Goal: Task Accomplishment & Management: Use online tool/utility

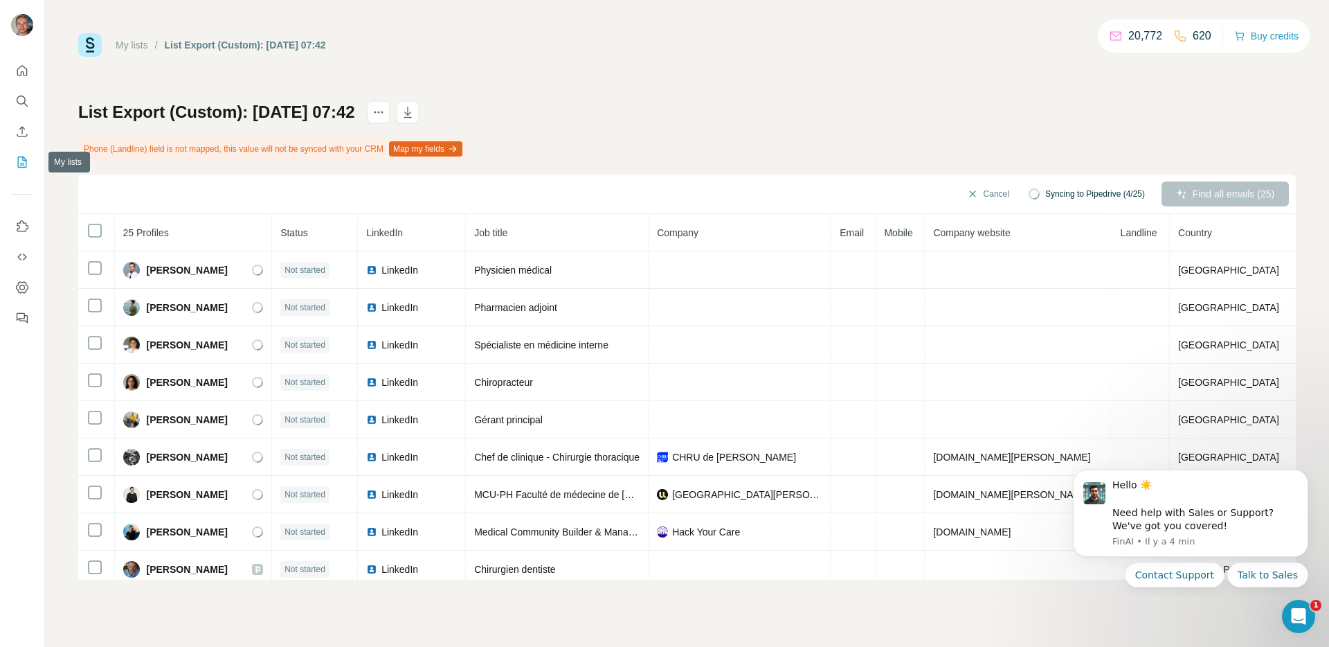
click at [22, 155] on icon "My lists" at bounding box center [22, 162] width 14 height 14
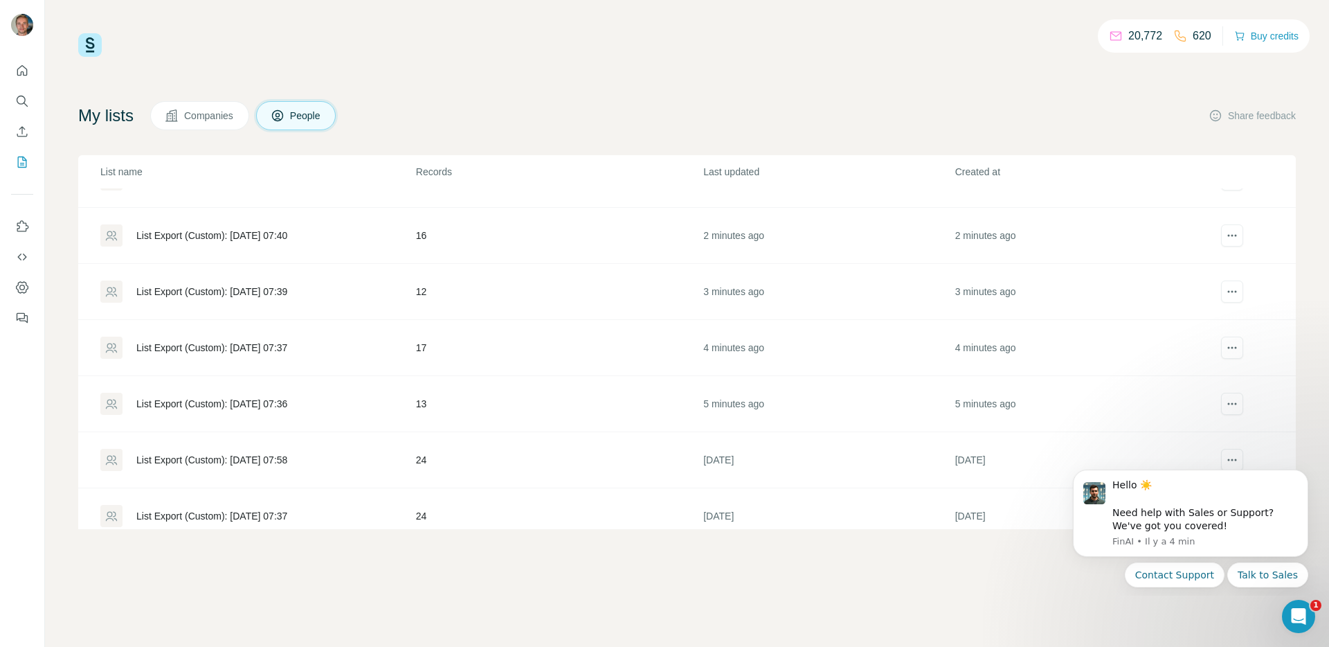
scroll to position [95, 0]
click at [233, 404] on div "List Export (Custom): [DATE] 07:36" at bounding box center [211, 402] width 151 height 14
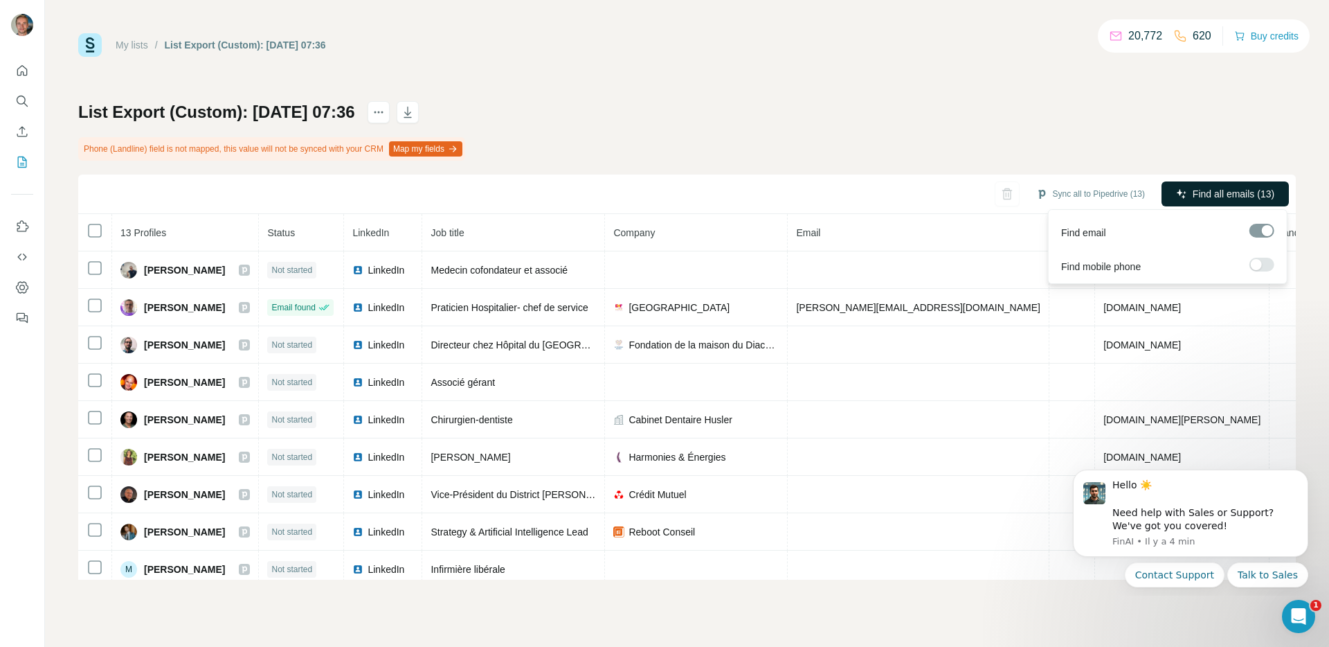
click at [1193, 190] on span "Find all emails (13)" at bounding box center [1234, 194] width 82 height 14
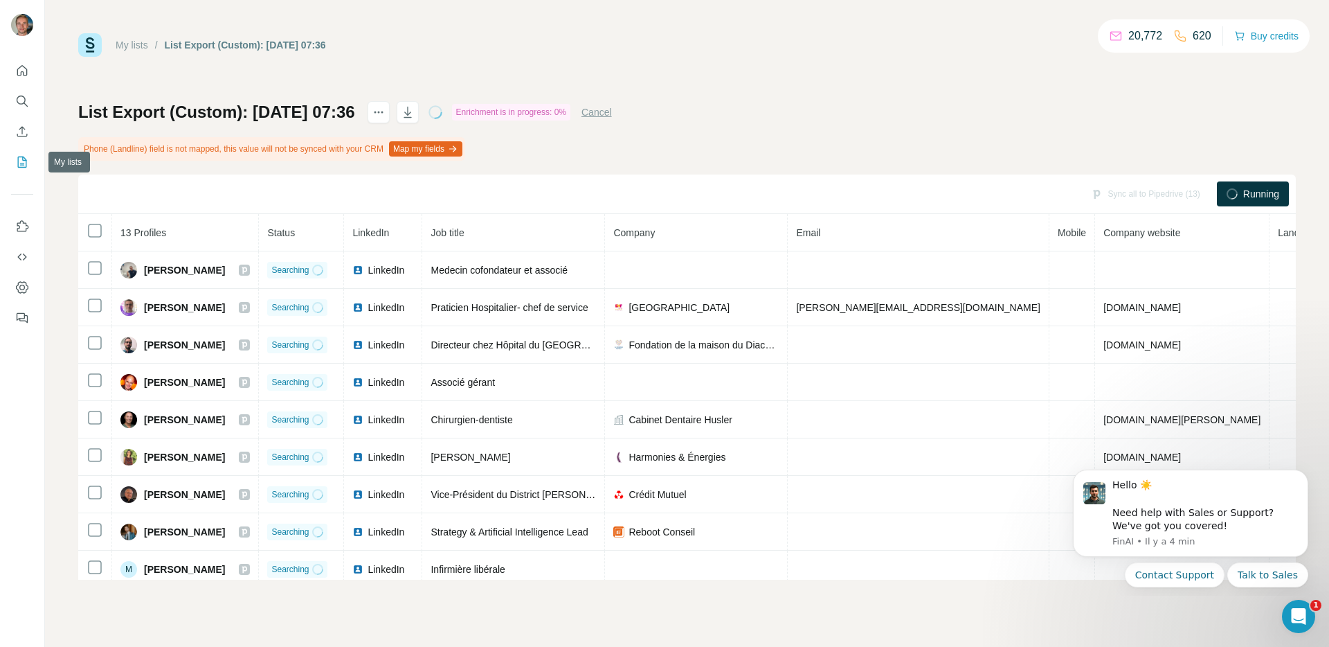
click at [20, 163] on icon "My lists" at bounding box center [22, 162] width 14 height 14
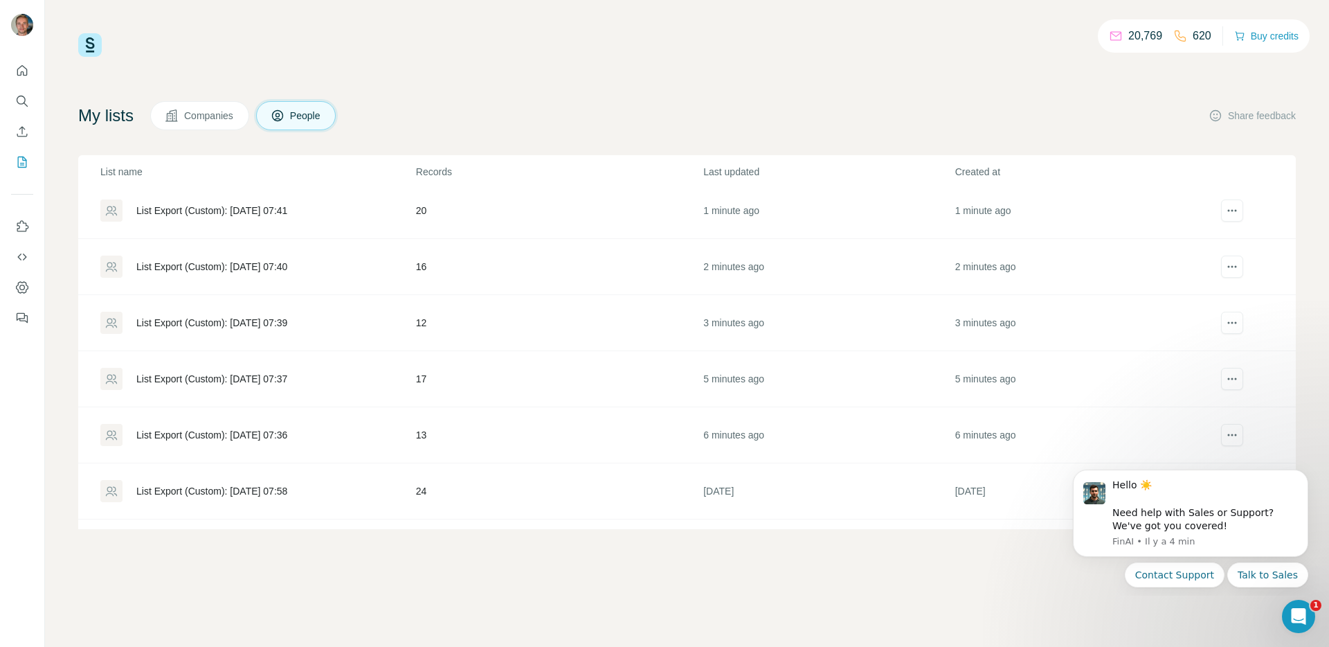
scroll to position [66, 0]
click at [379, 374] on div "List Export (Custom): [DATE] 07:37" at bounding box center [257, 375] width 314 height 22
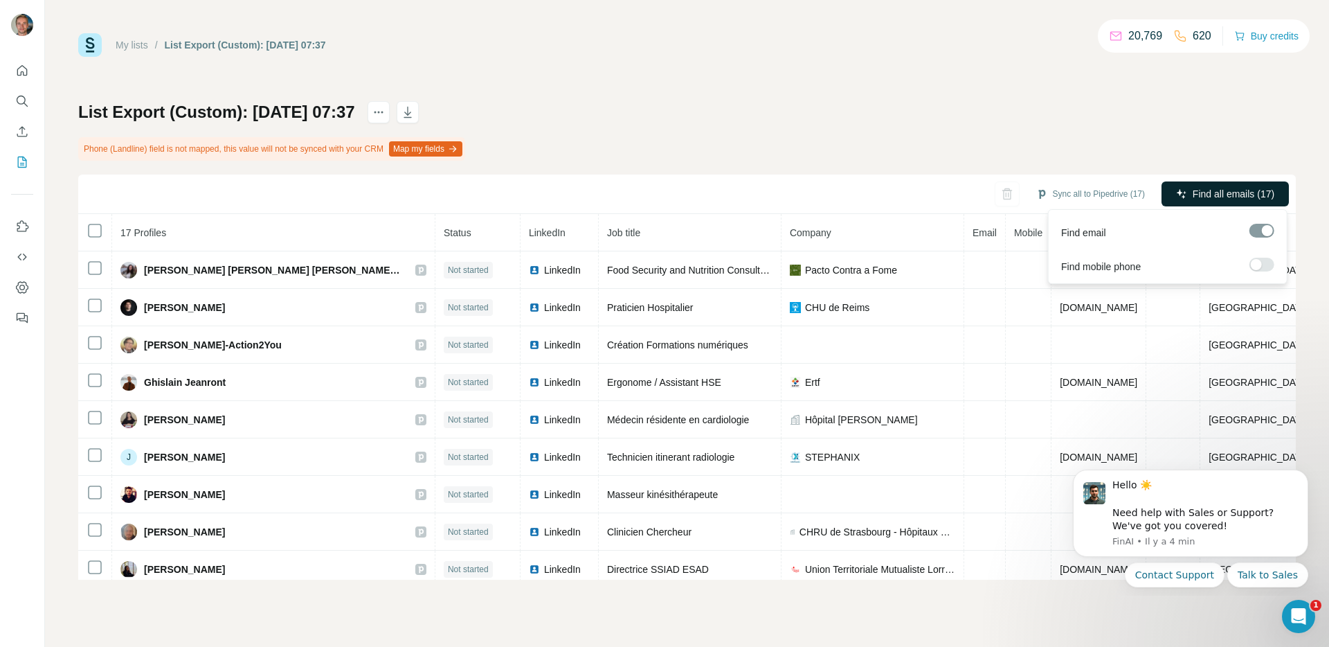
click at [1183, 189] on icon "button" at bounding box center [1181, 193] width 11 height 11
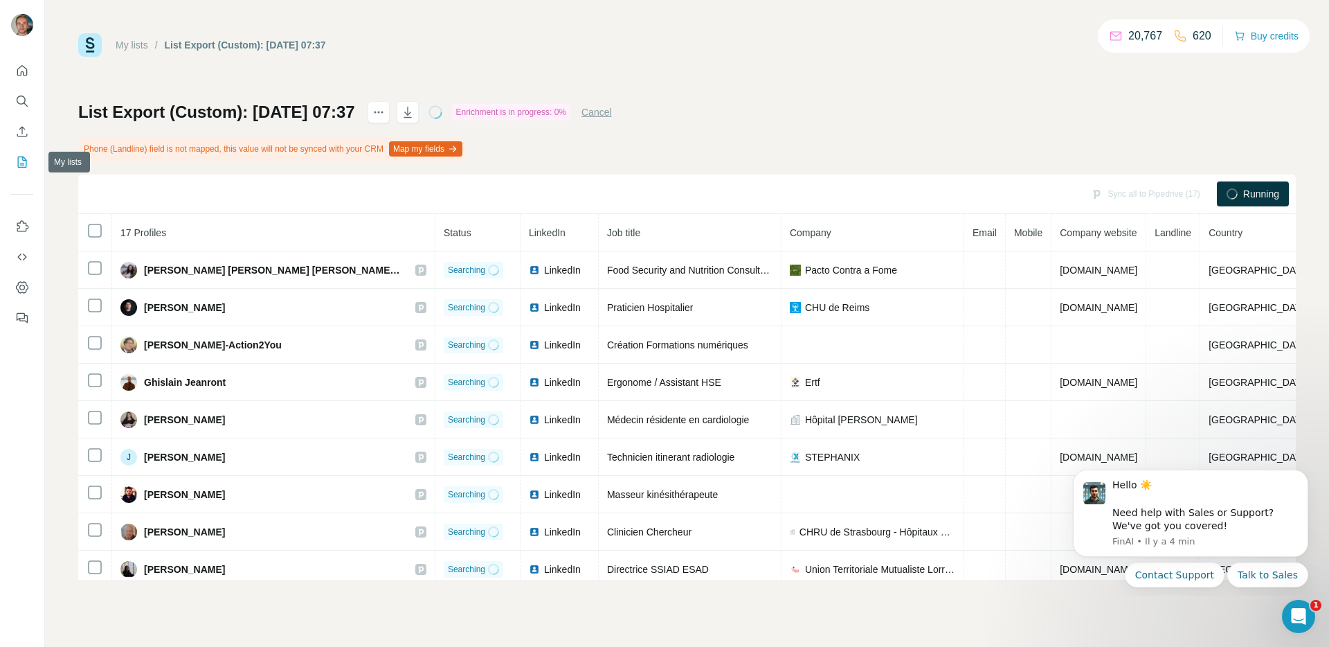
click at [23, 150] on button "My lists" at bounding box center [22, 162] width 22 height 25
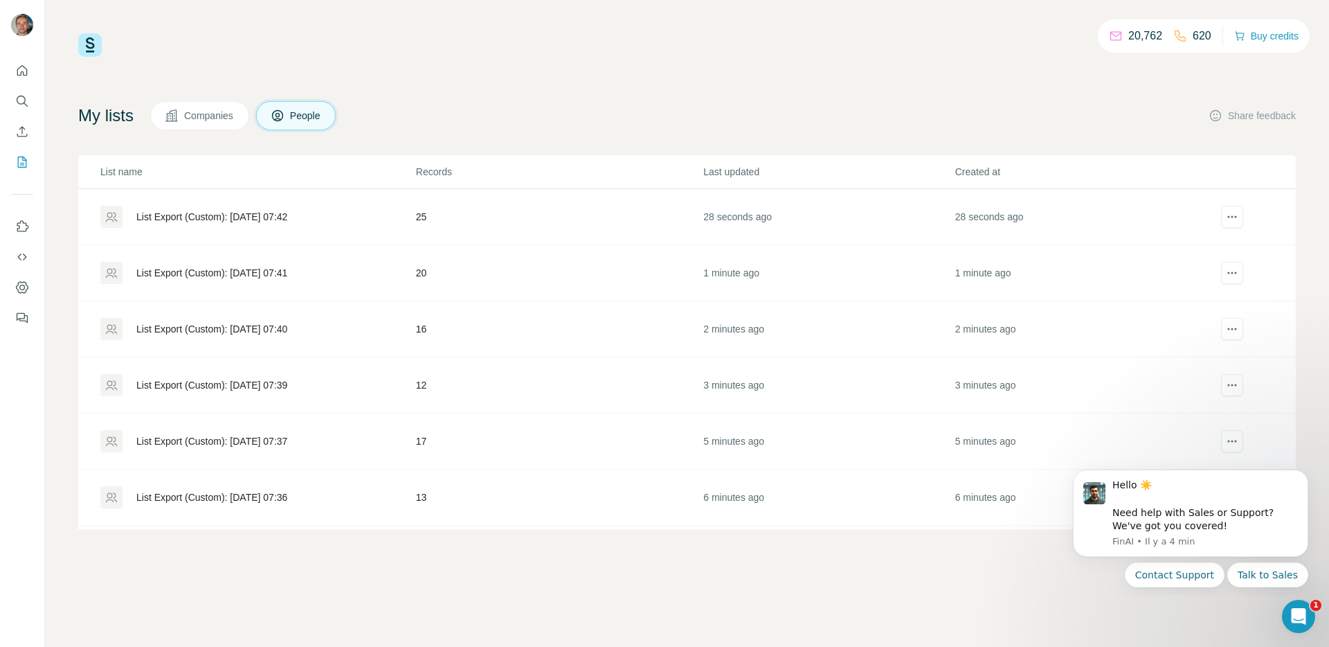
click at [287, 387] on div "List Export (Custom): [DATE] 07:39" at bounding box center [211, 385] width 151 height 14
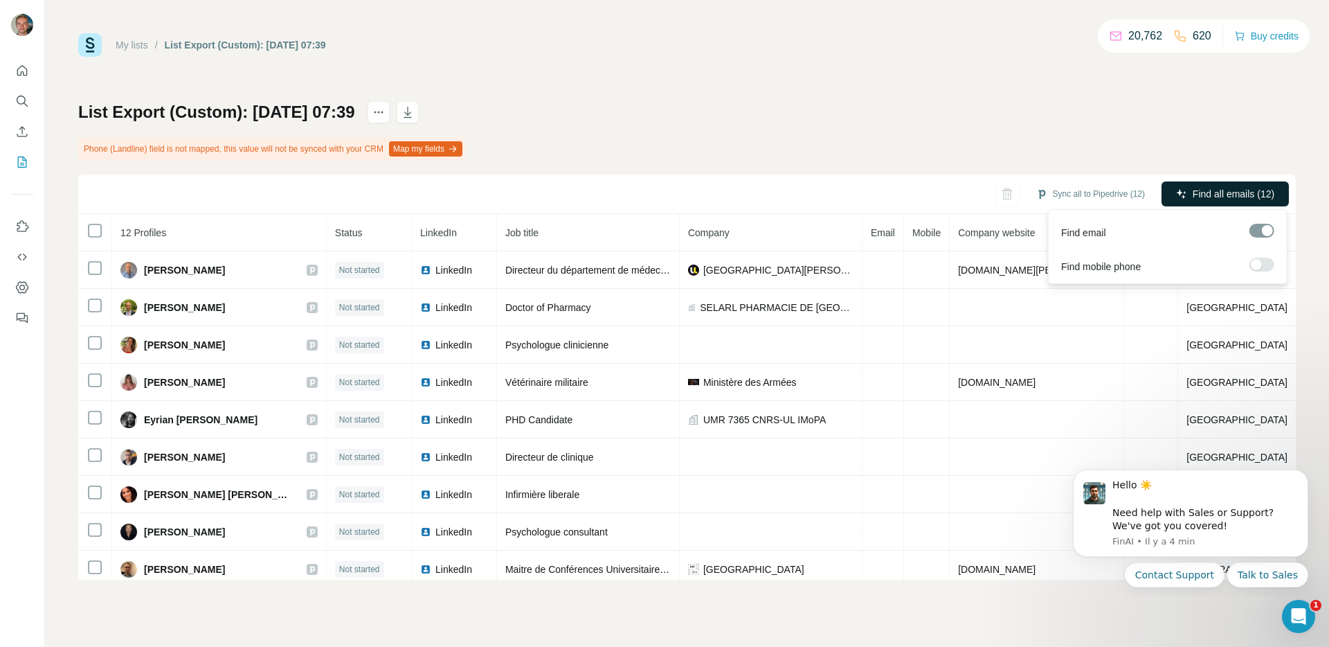
click at [1202, 195] on span "Find all emails (12)" at bounding box center [1234, 194] width 82 height 14
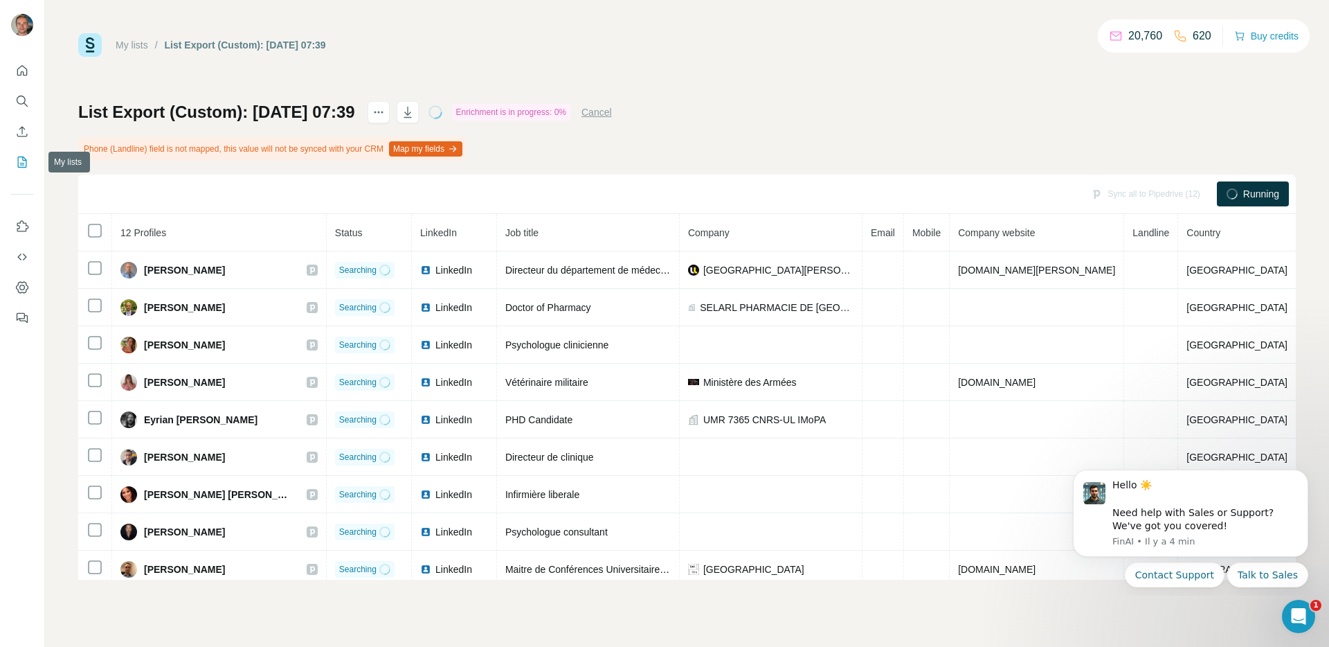
click at [19, 152] on button "My lists" at bounding box center [22, 162] width 22 height 25
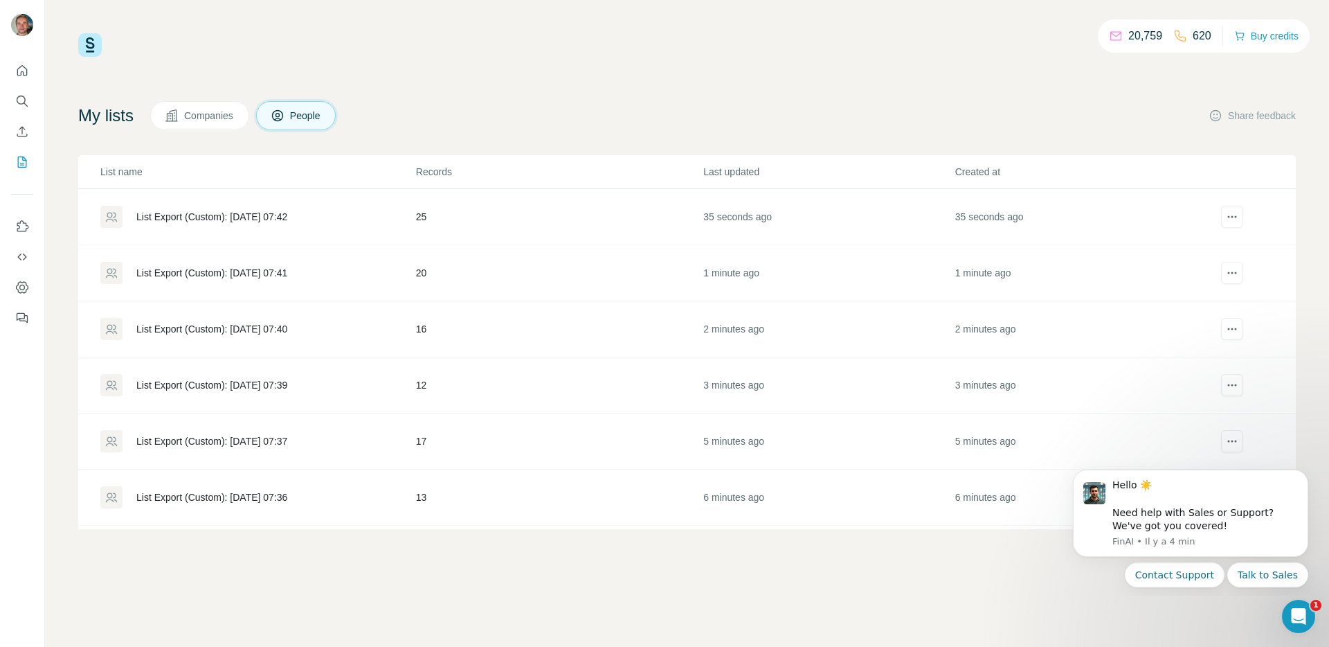
click at [339, 336] on div "List Export (Custom): [DATE] 07:40" at bounding box center [257, 329] width 314 height 22
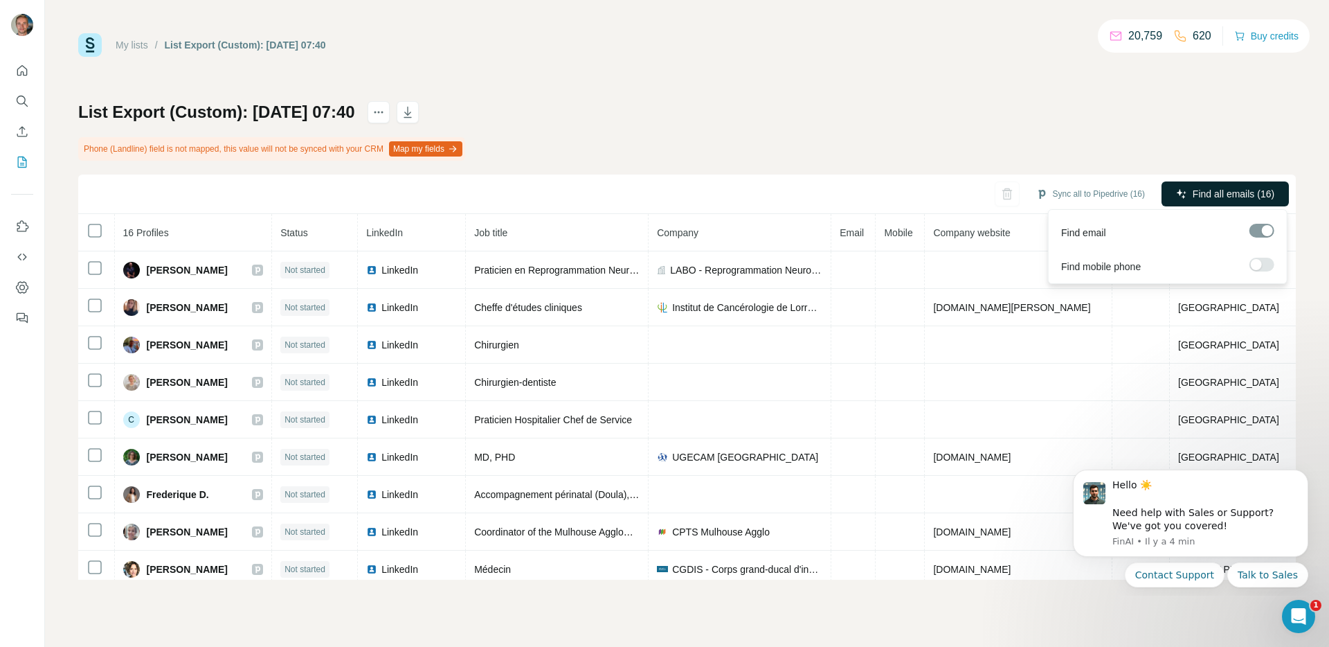
click at [1264, 191] on span "Find all emails (16)" at bounding box center [1234, 194] width 82 height 14
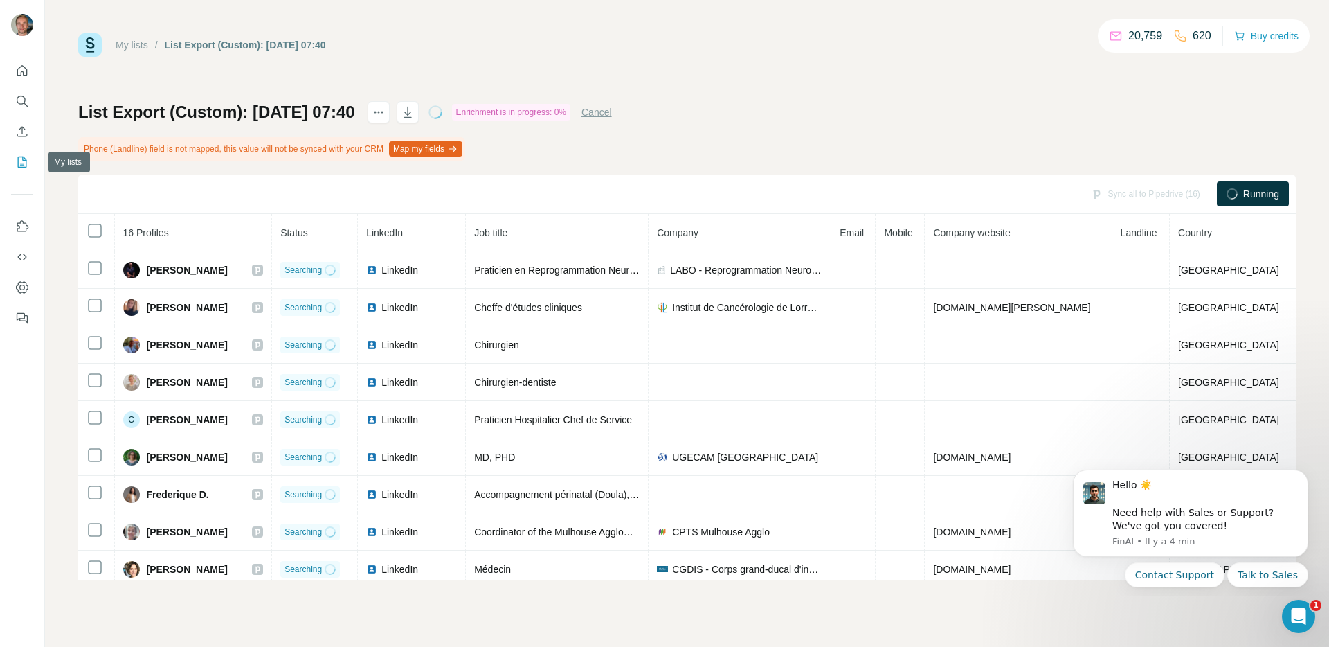
click at [21, 166] on icon "My lists" at bounding box center [22, 162] width 14 height 14
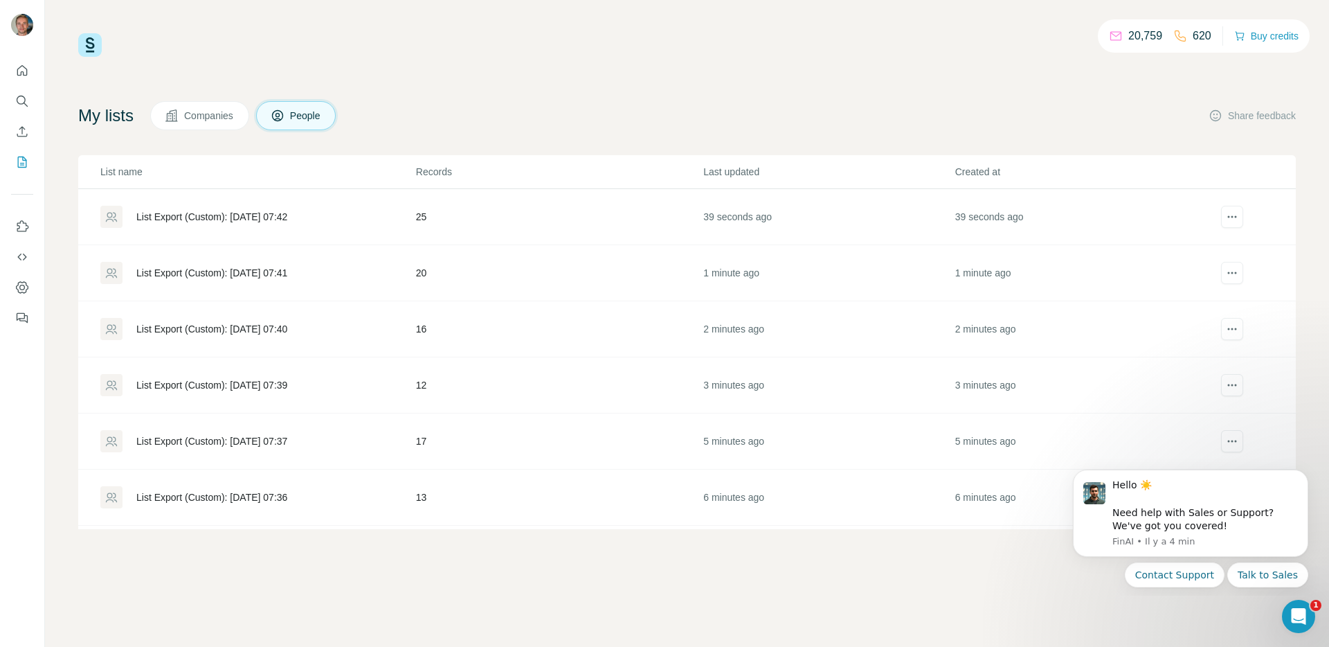
click at [287, 274] on div "List Export (Custom): [DATE] 07:41" at bounding box center [211, 273] width 151 height 14
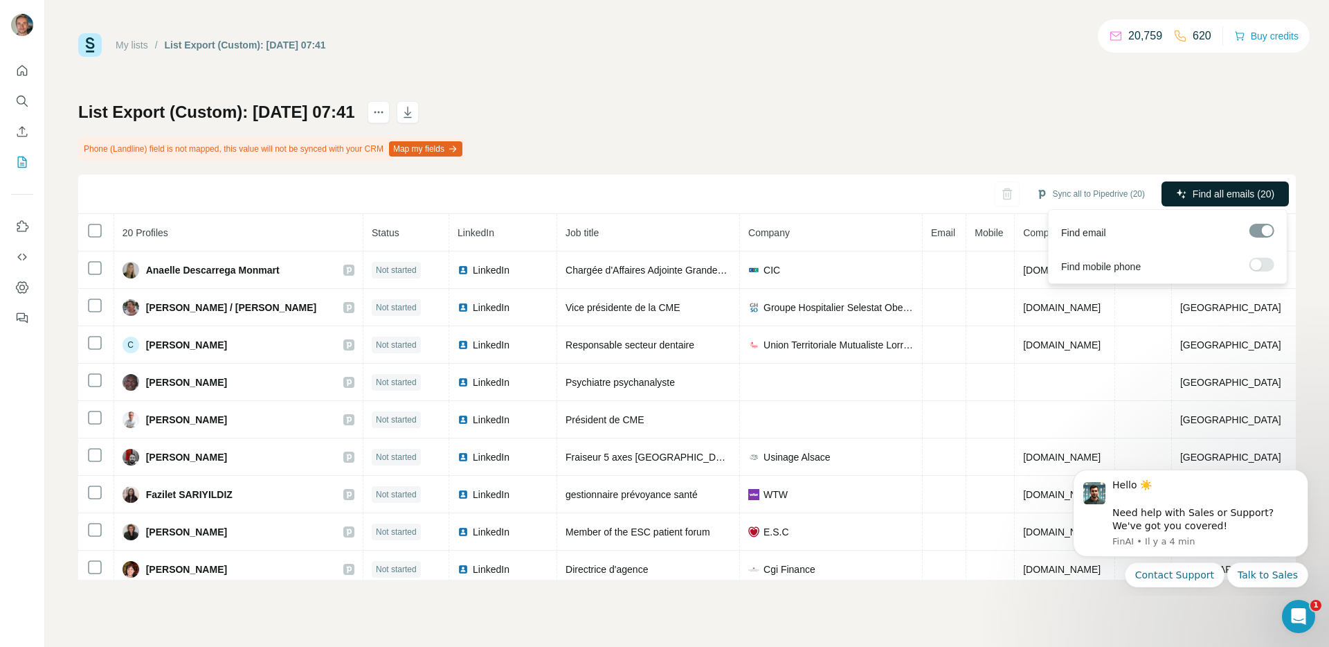
click at [1275, 189] on span "Find all emails (20)" at bounding box center [1234, 194] width 82 height 14
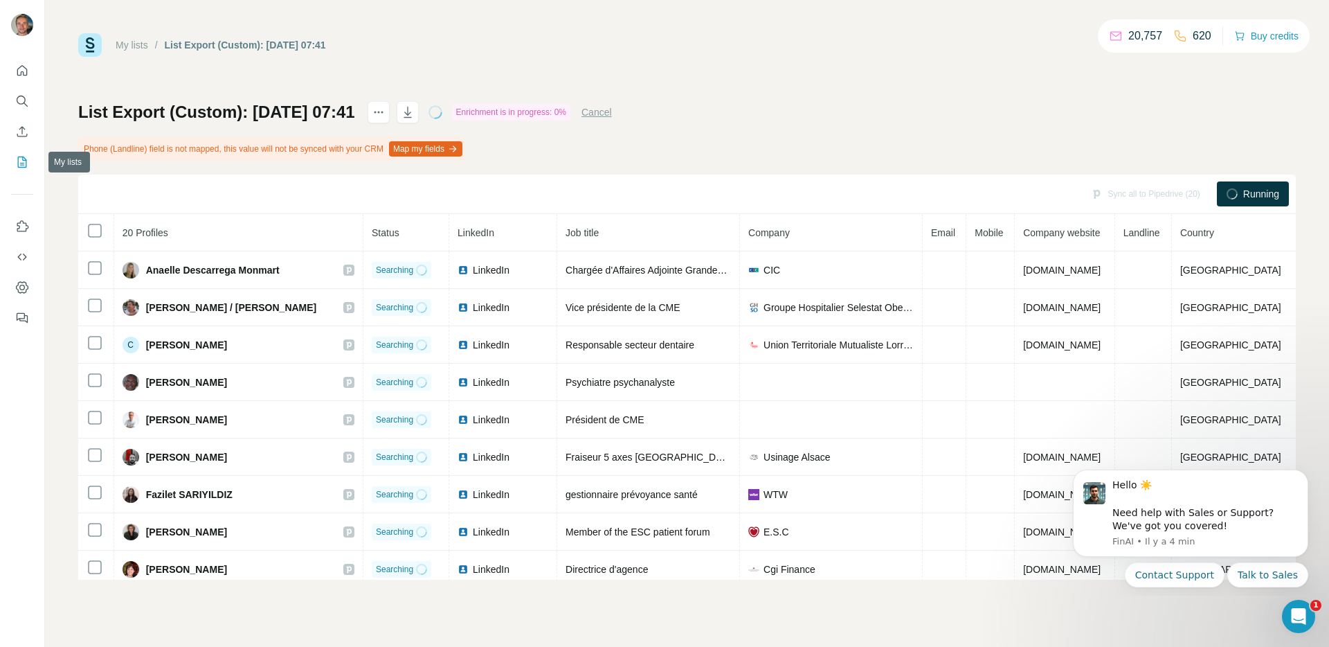
click at [15, 164] on icon "My lists" at bounding box center [22, 162] width 14 height 14
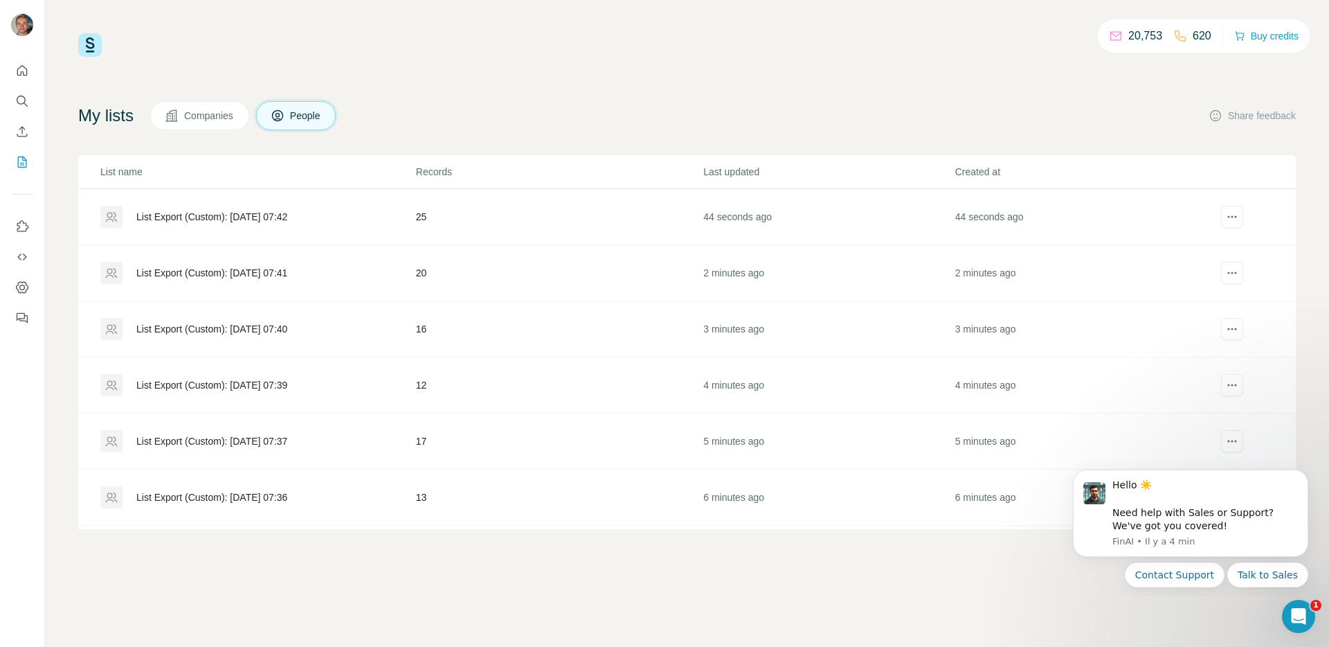
click at [279, 222] on div "List Export (Custom): [DATE] 07:42" at bounding box center [211, 217] width 151 height 14
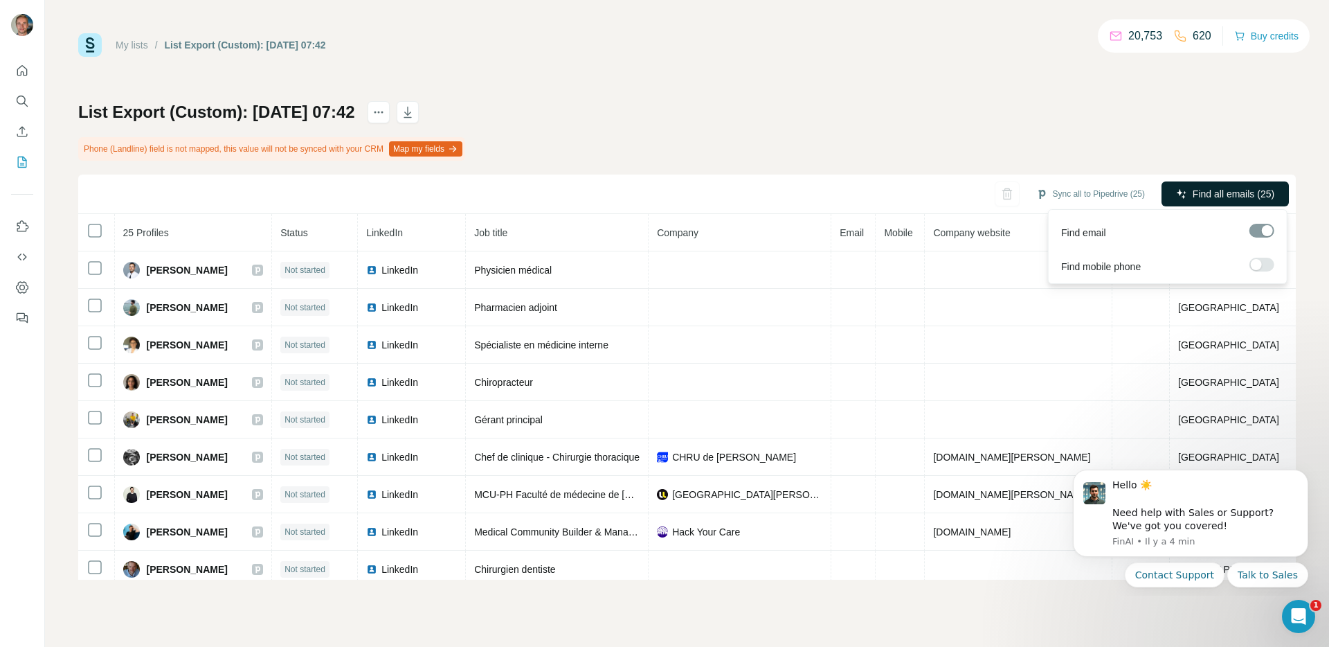
click at [1226, 198] on span "Find all emails (25)" at bounding box center [1234, 194] width 82 height 14
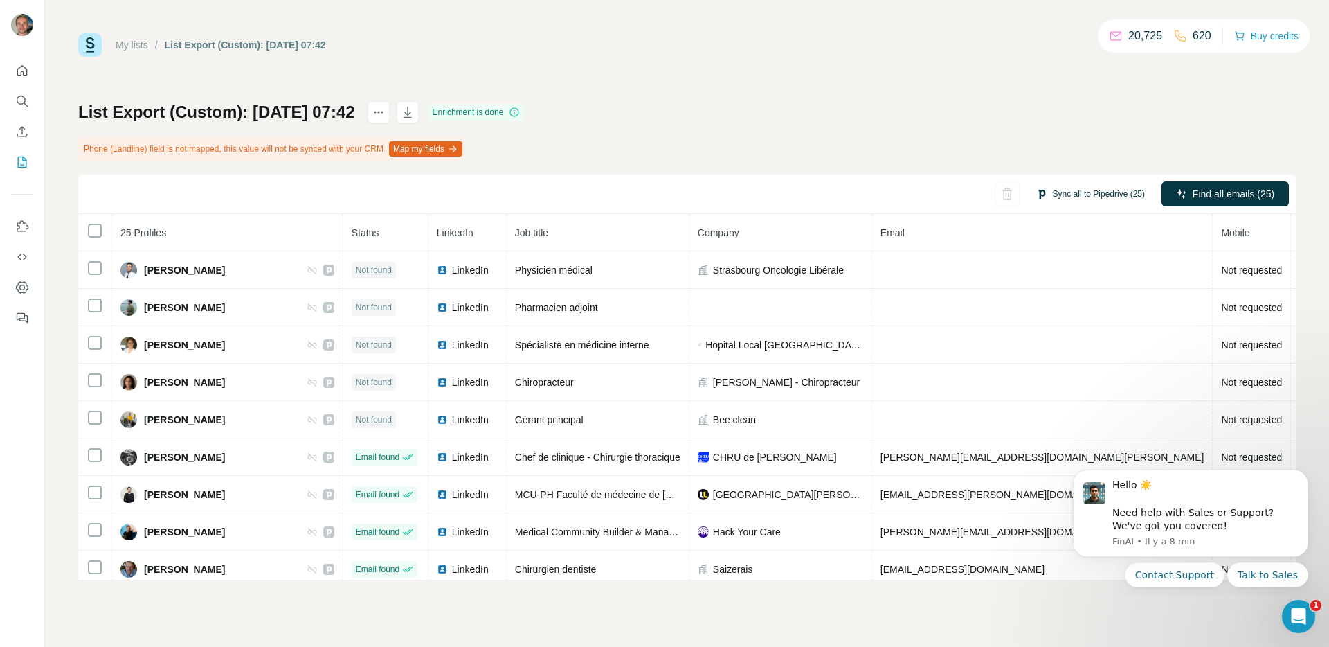
click at [1113, 192] on button "Sync all to Pipedrive (25)" at bounding box center [1091, 193] width 128 height 21
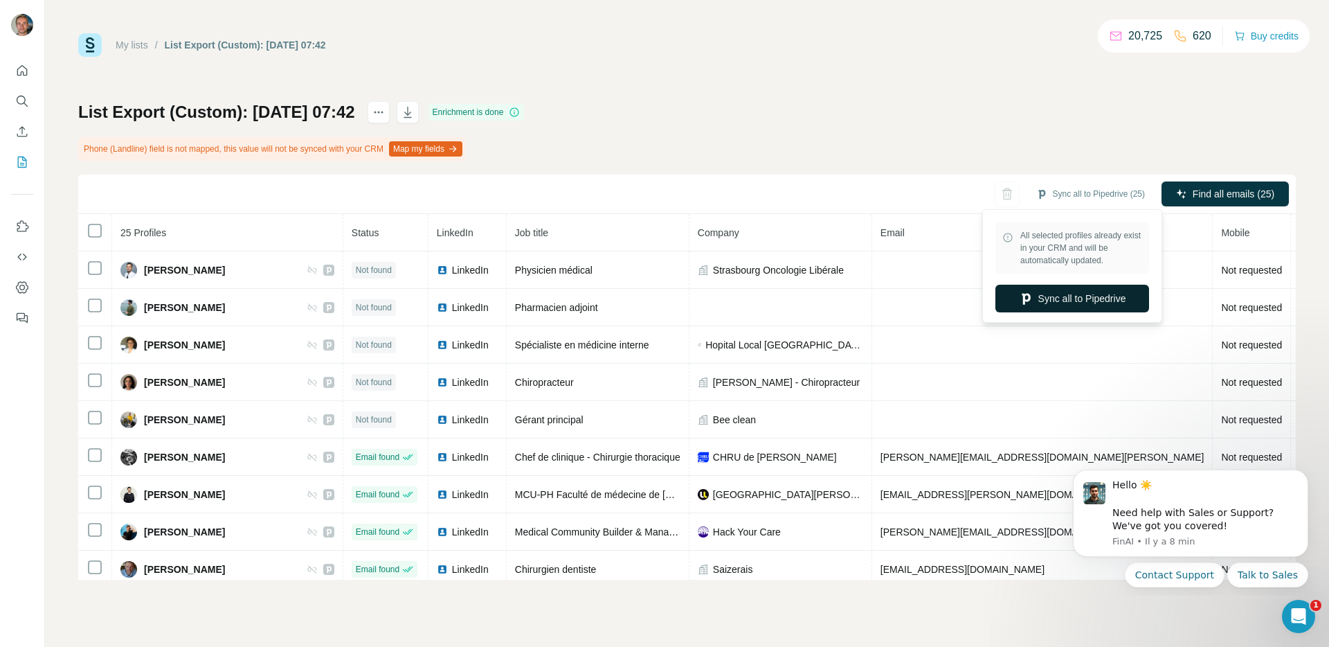
click at [1066, 290] on button "Sync all to Pipedrive" at bounding box center [1073, 299] width 154 height 28
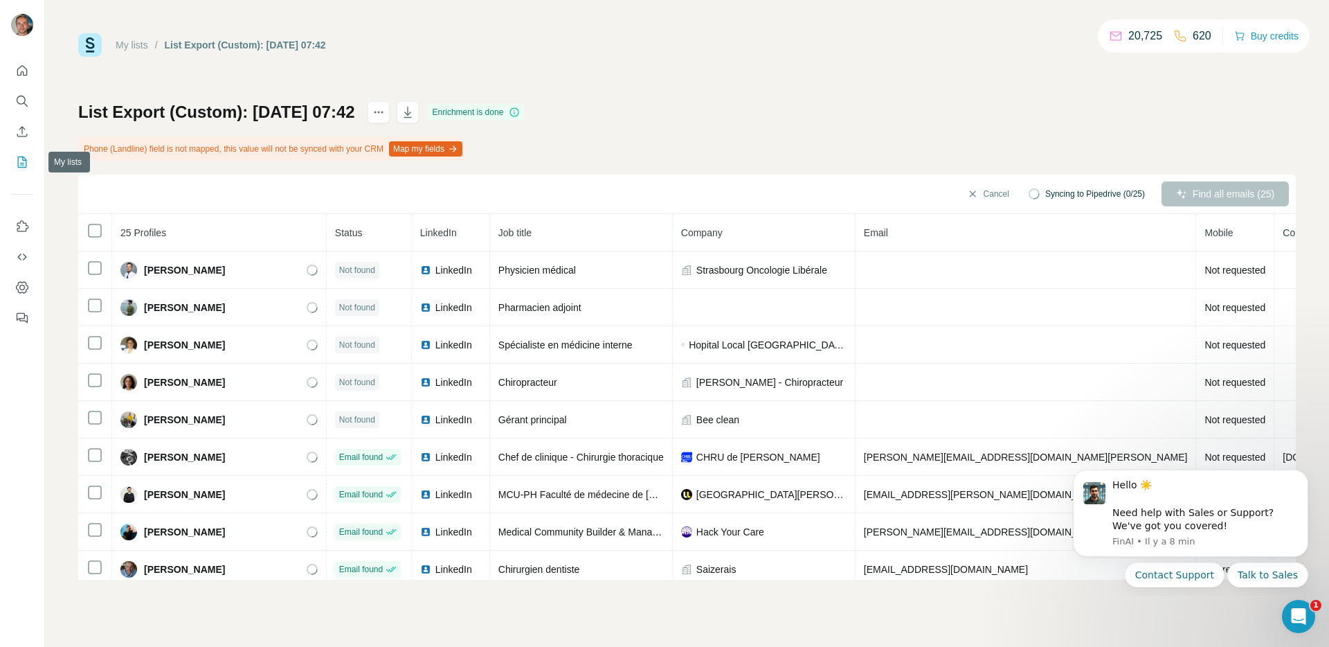
click at [27, 159] on icon "My lists" at bounding box center [22, 162] width 14 height 14
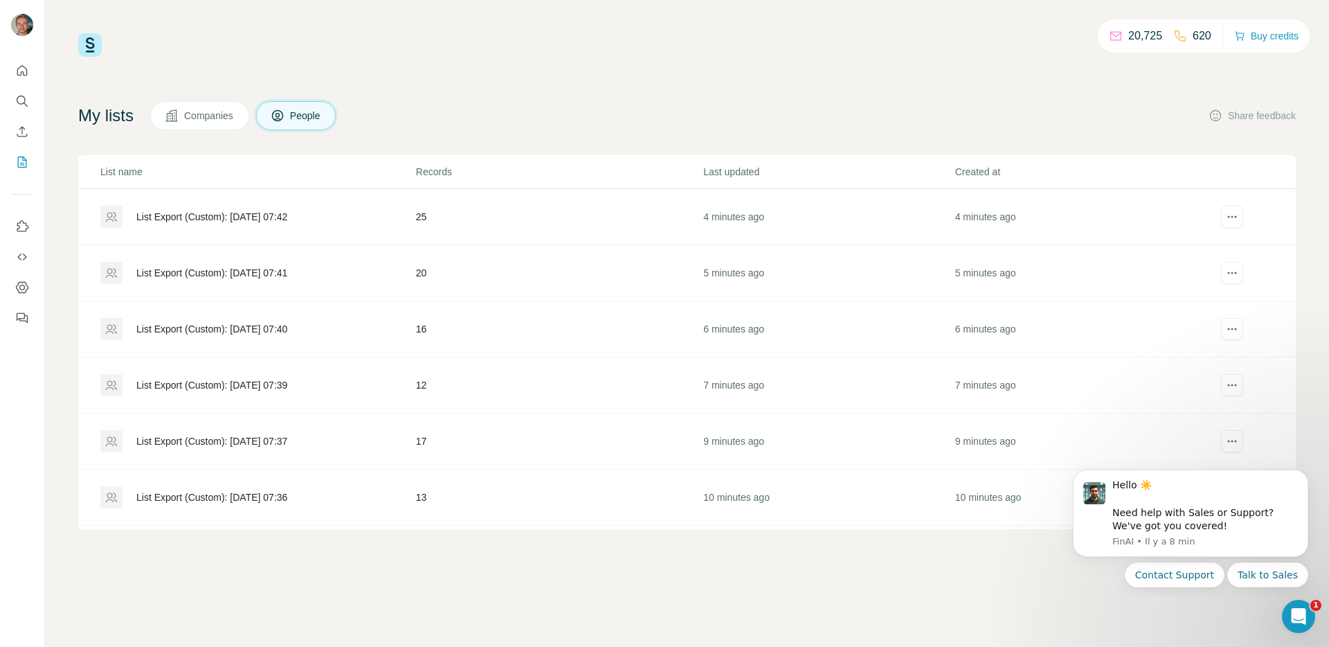
scroll to position [35, 0]
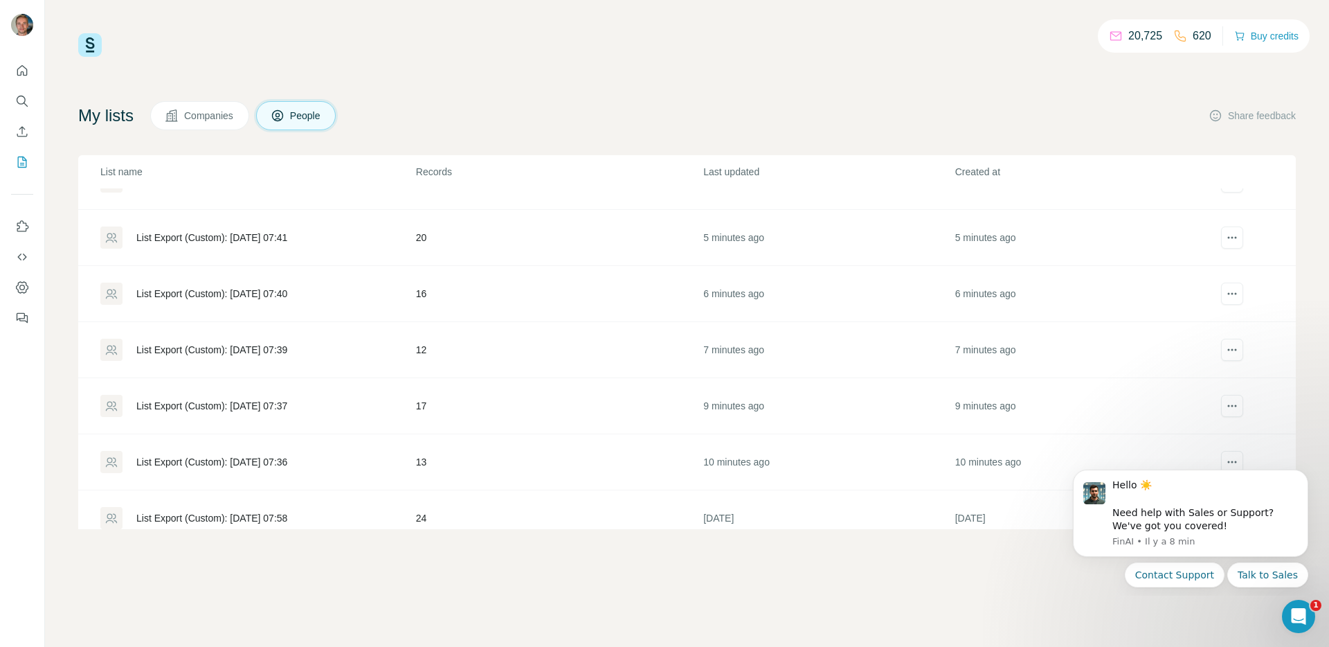
click at [283, 454] on div "List Export (Custom): [DATE] 07:36" at bounding box center [257, 462] width 314 height 22
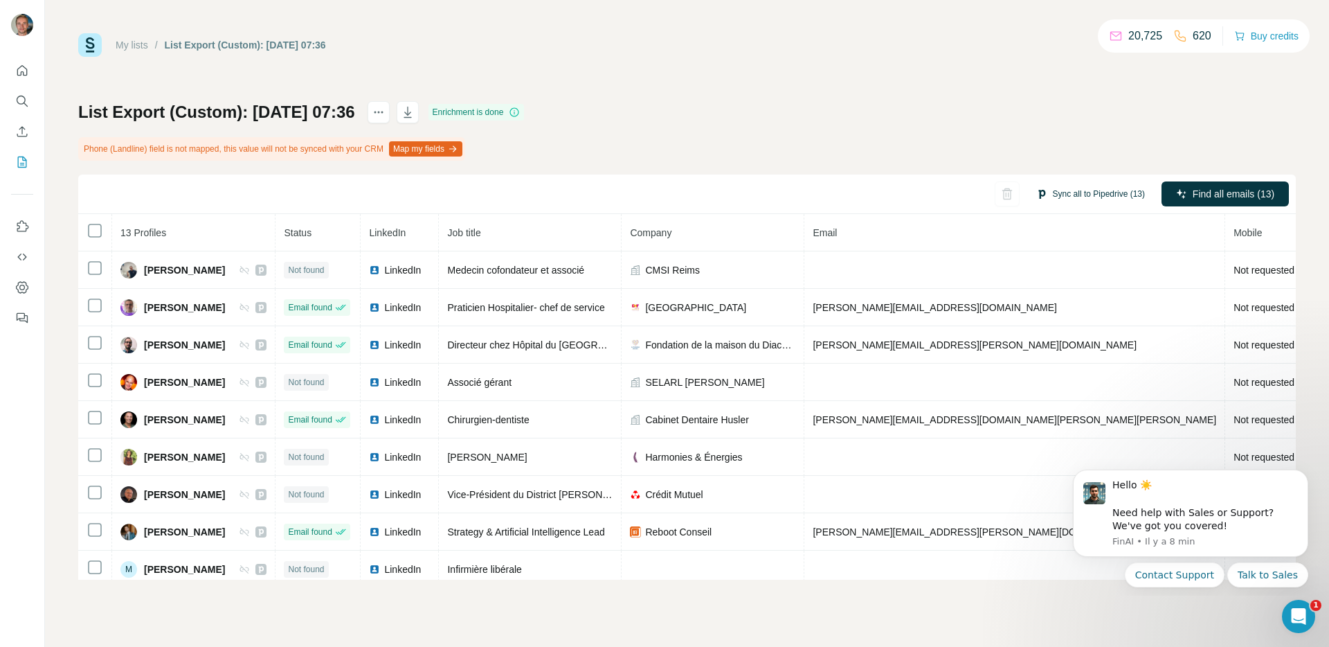
click at [1066, 189] on button "Sync all to Pipedrive (13)" at bounding box center [1091, 193] width 128 height 21
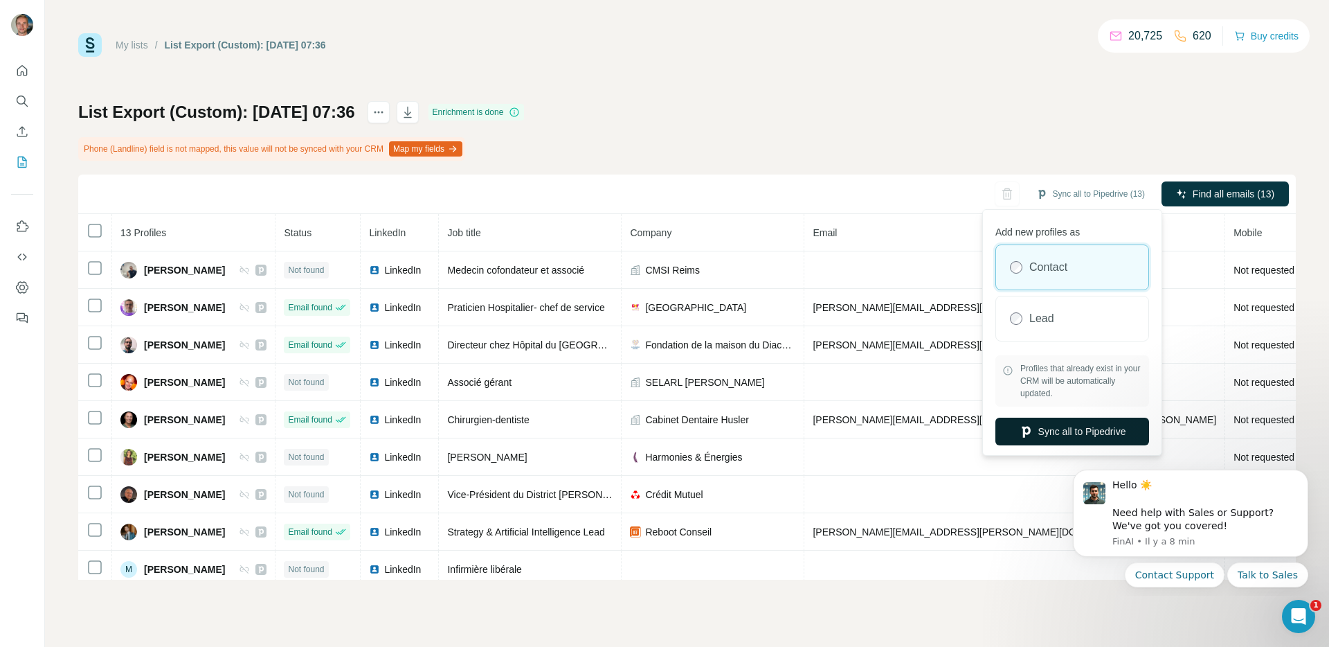
click at [1020, 425] on icon "button" at bounding box center [1026, 431] width 14 height 14
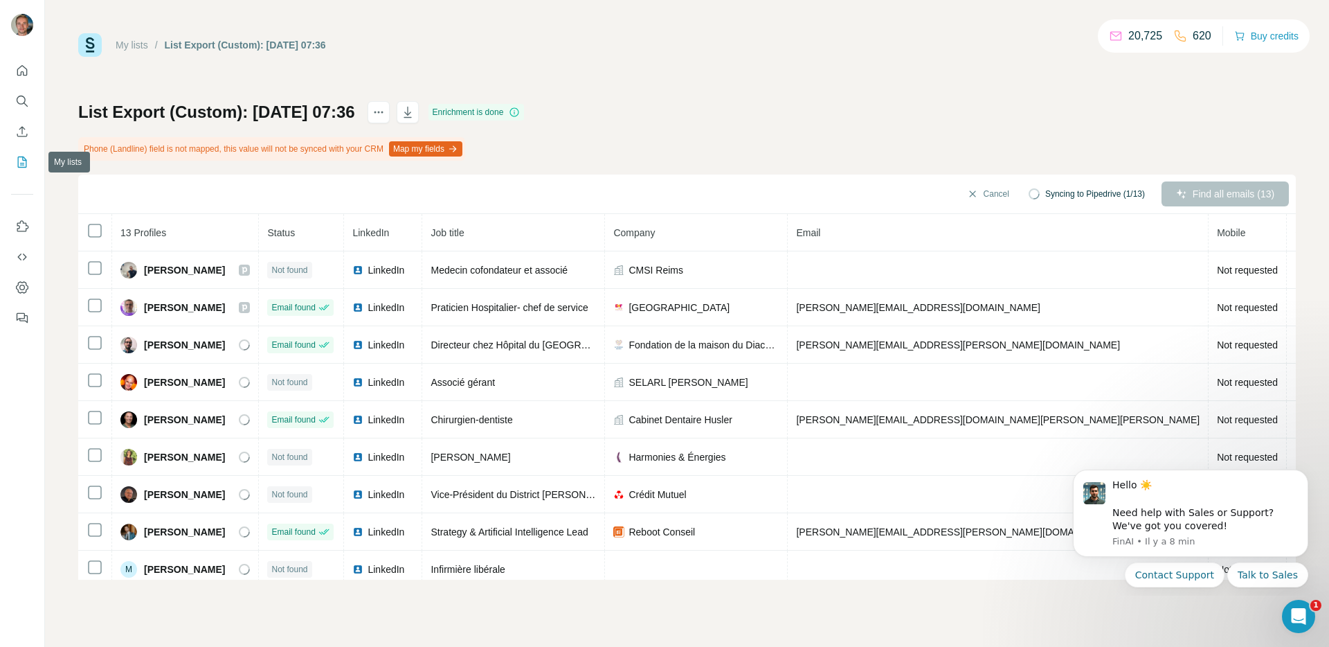
click at [25, 159] on icon "My lists" at bounding box center [22, 161] width 9 height 11
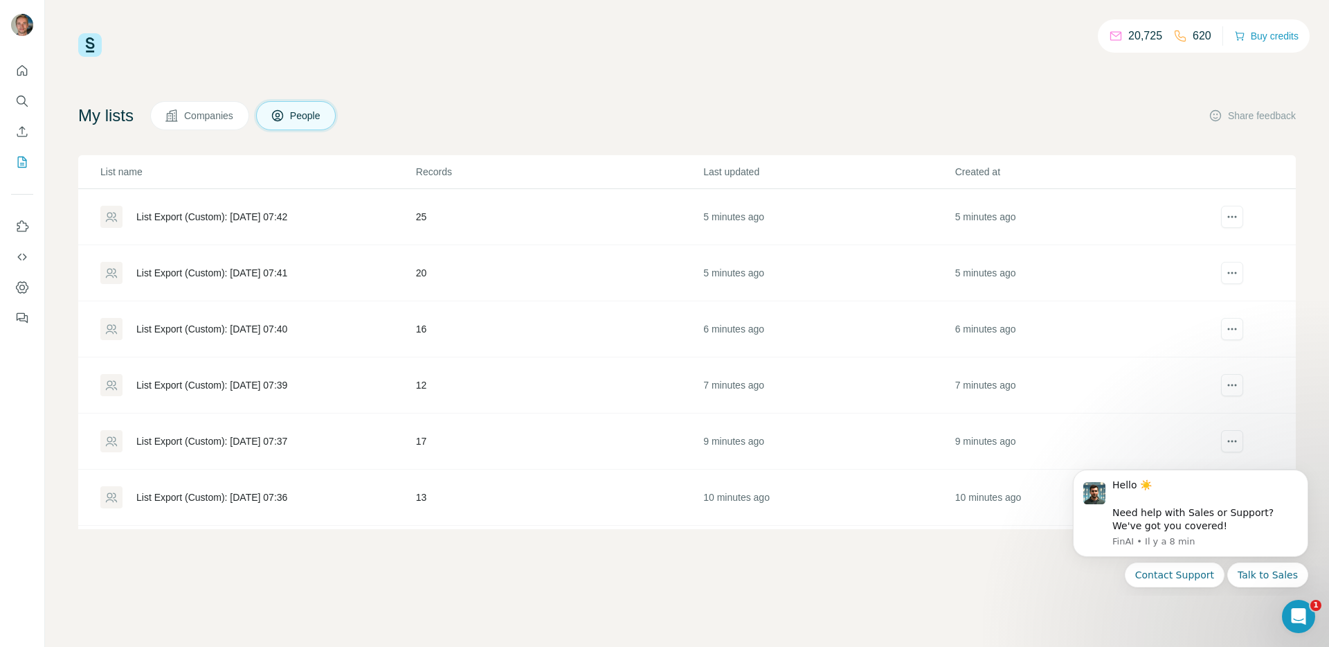
click at [287, 439] on div "List Export (Custom): [DATE] 07:37" at bounding box center [211, 441] width 151 height 14
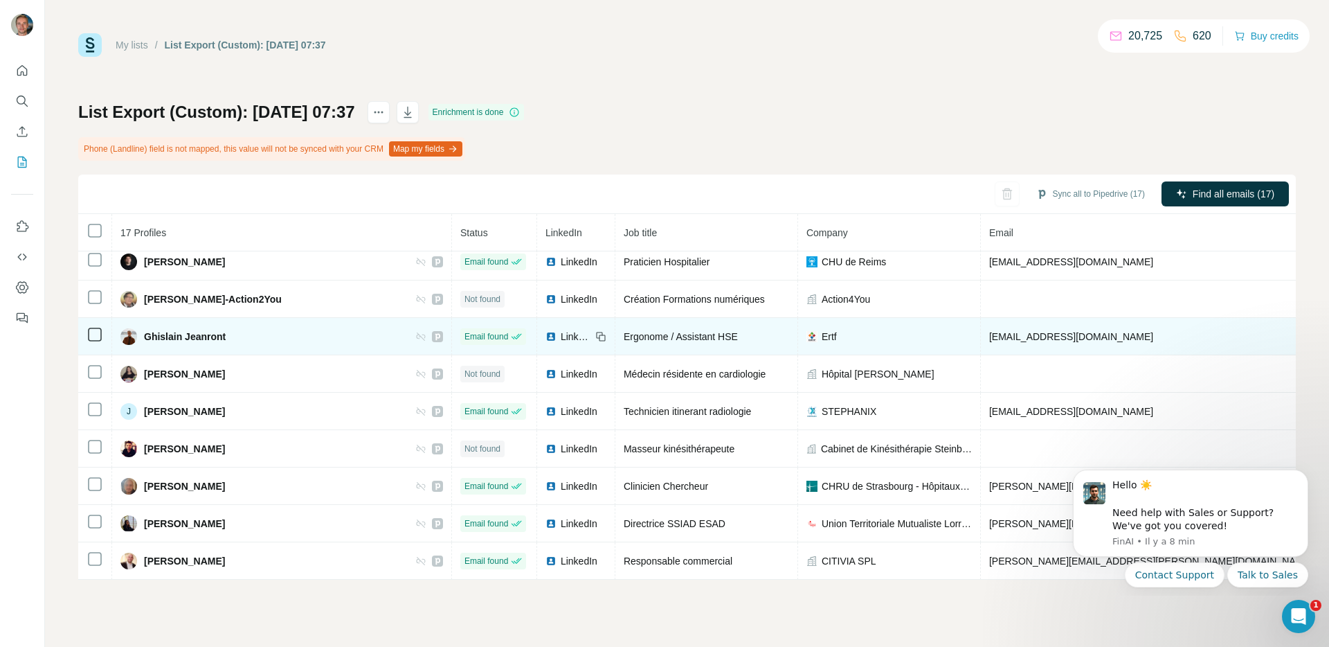
scroll to position [307, 0]
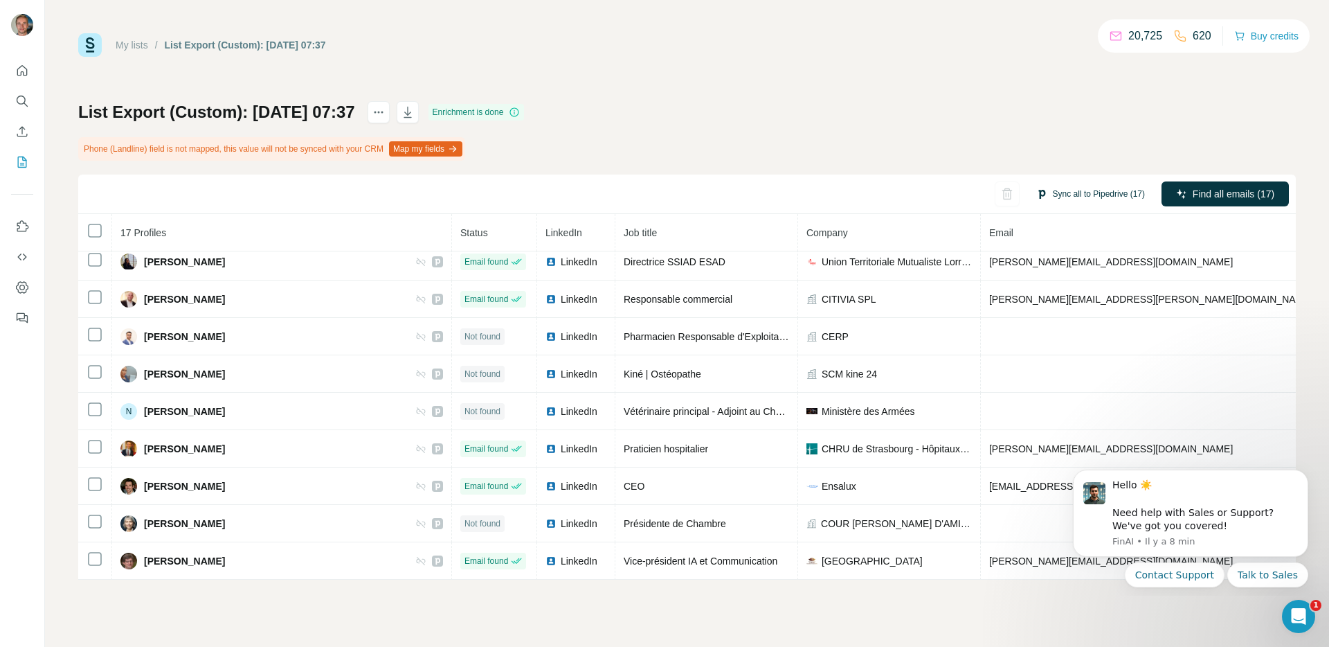
click at [1066, 188] on button "Sync all to Pipedrive (17)" at bounding box center [1091, 193] width 128 height 21
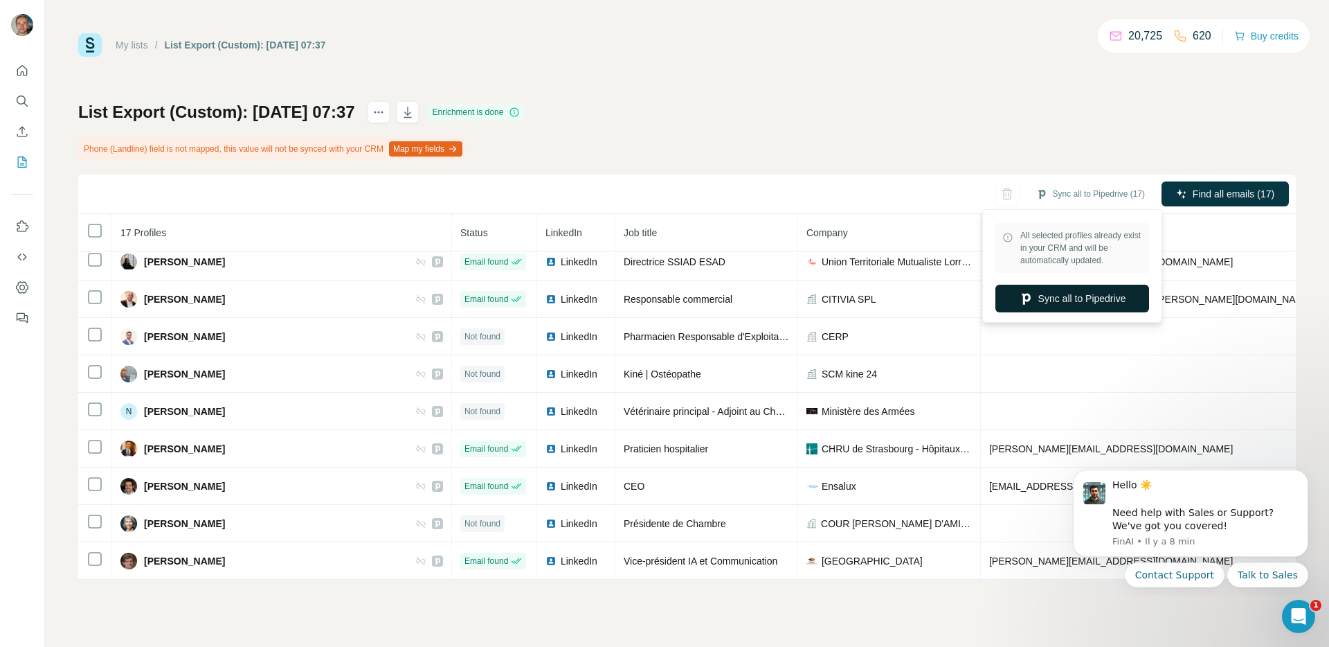
click at [1057, 296] on button "Sync all to Pipedrive" at bounding box center [1073, 299] width 154 height 28
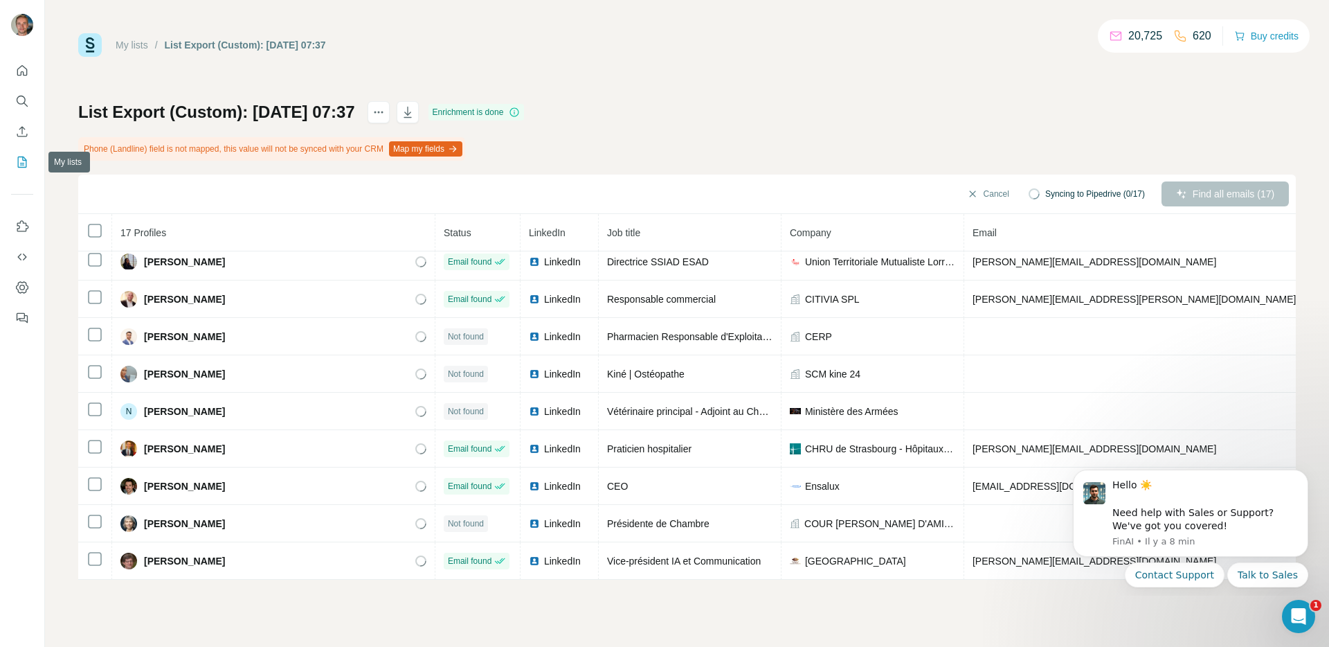
click at [23, 163] on icon "My lists" at bounding box center [22, 162] width 14 height 14
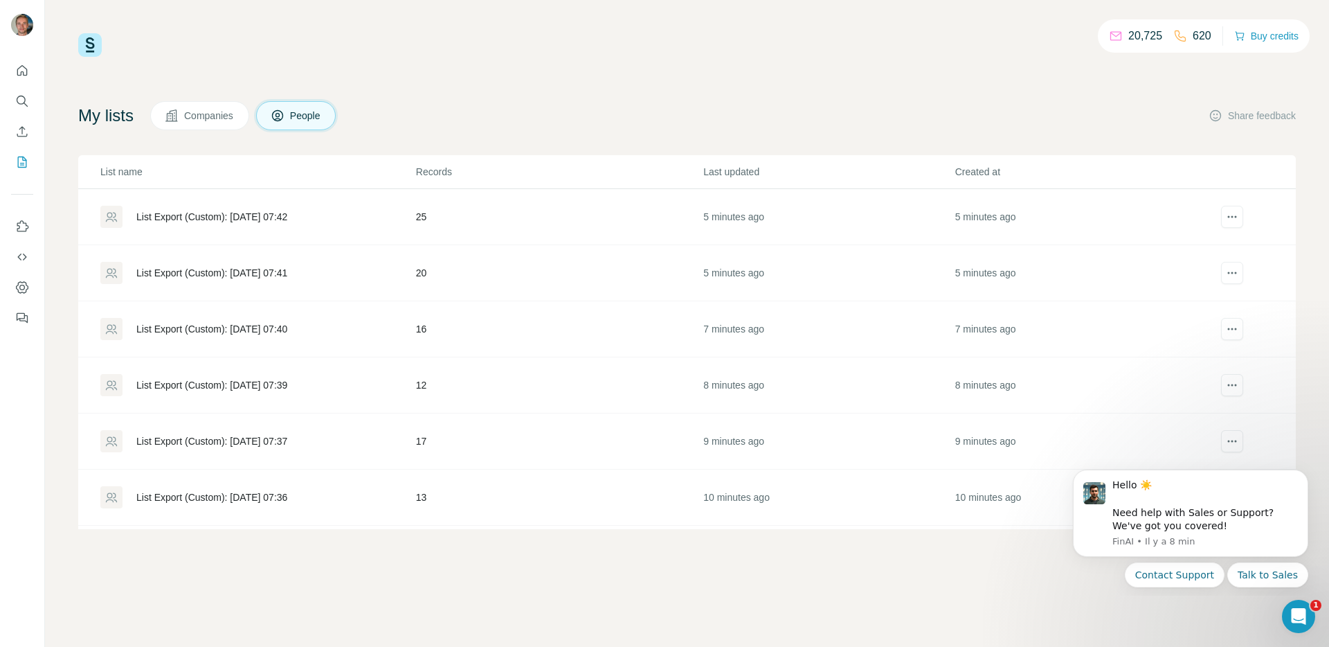
click at [362, 395] on div "List Export (Custom): [DATE] 07:39" at bounding box center [257, 385] width 314 height 22
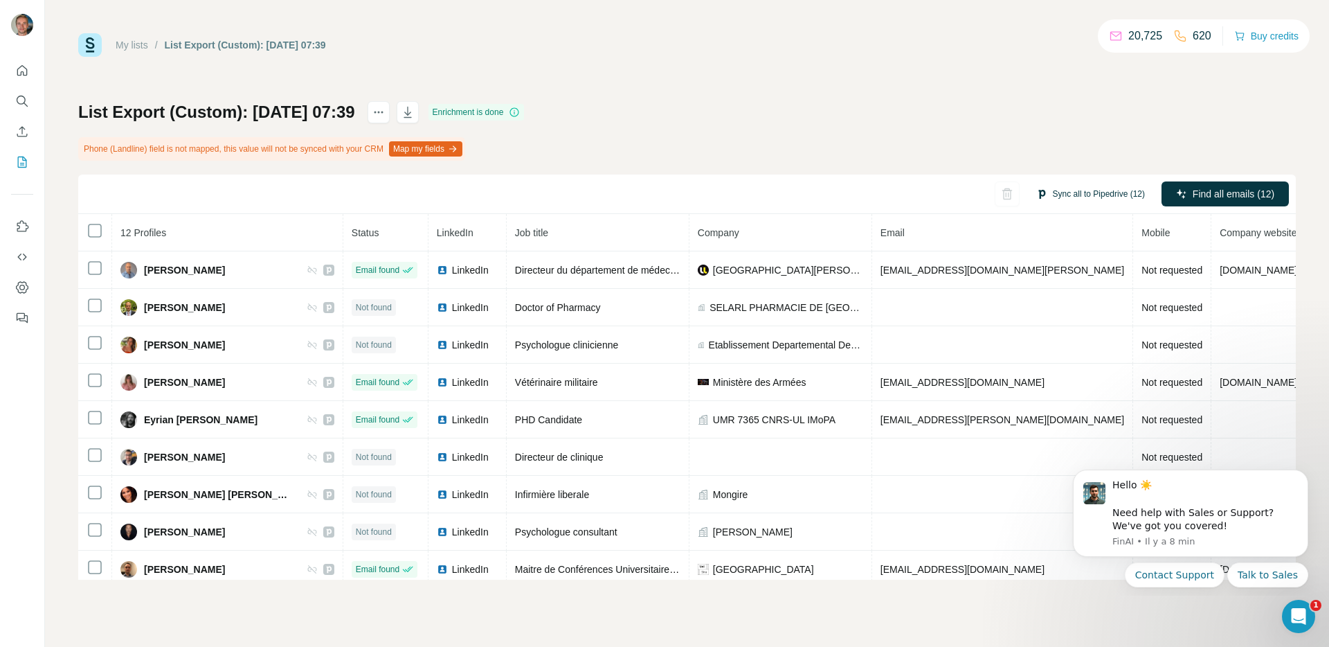
click at [1067, 195] on button "Sync all to Pipedrive (12)" at bounding box center [1091, 193] width 128 height 21
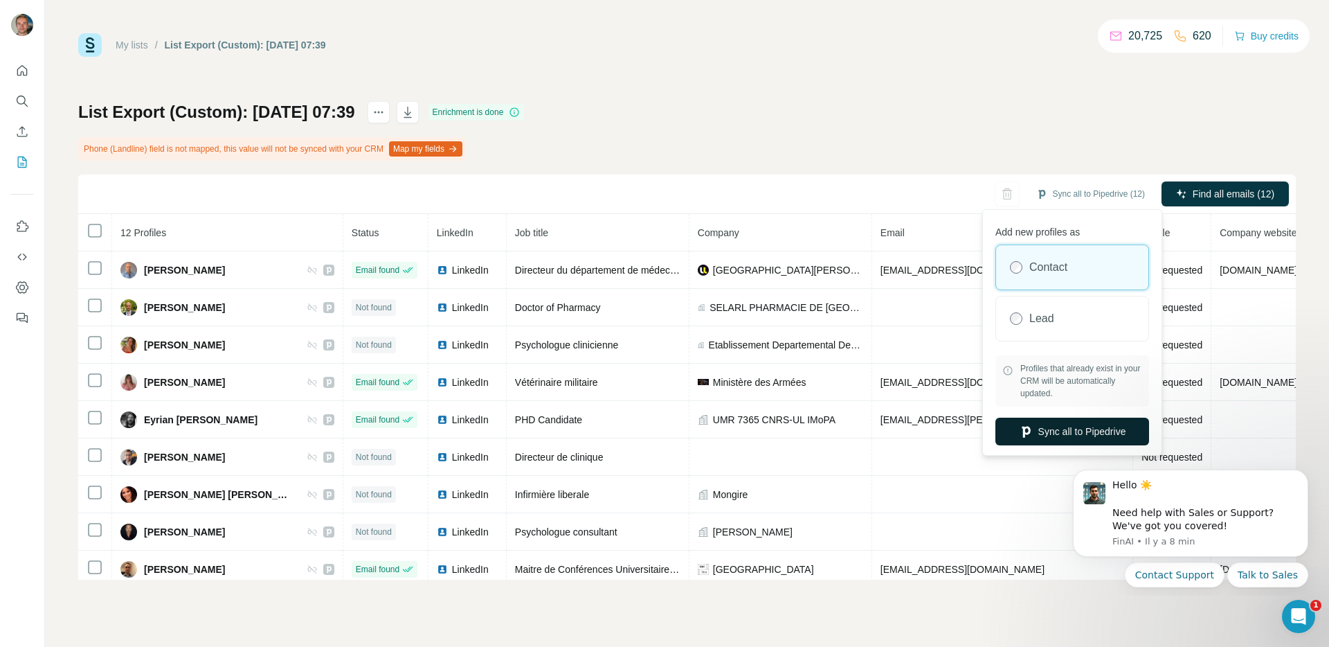
click at [1028, 440] on button "Sync all to Pipedrive" at bounding box center [1073, 432] width 154 height 28
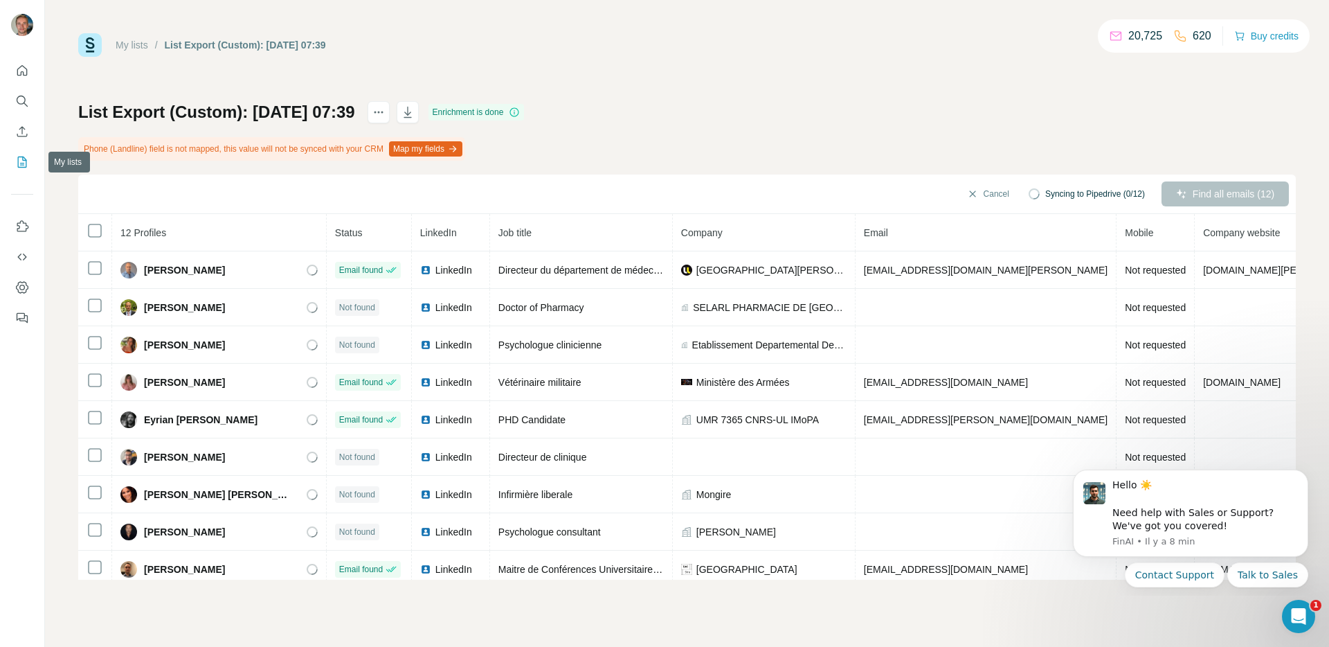
click at [23, 171] on button "My lists" at bounding box center [22, 162] width 22 height 25
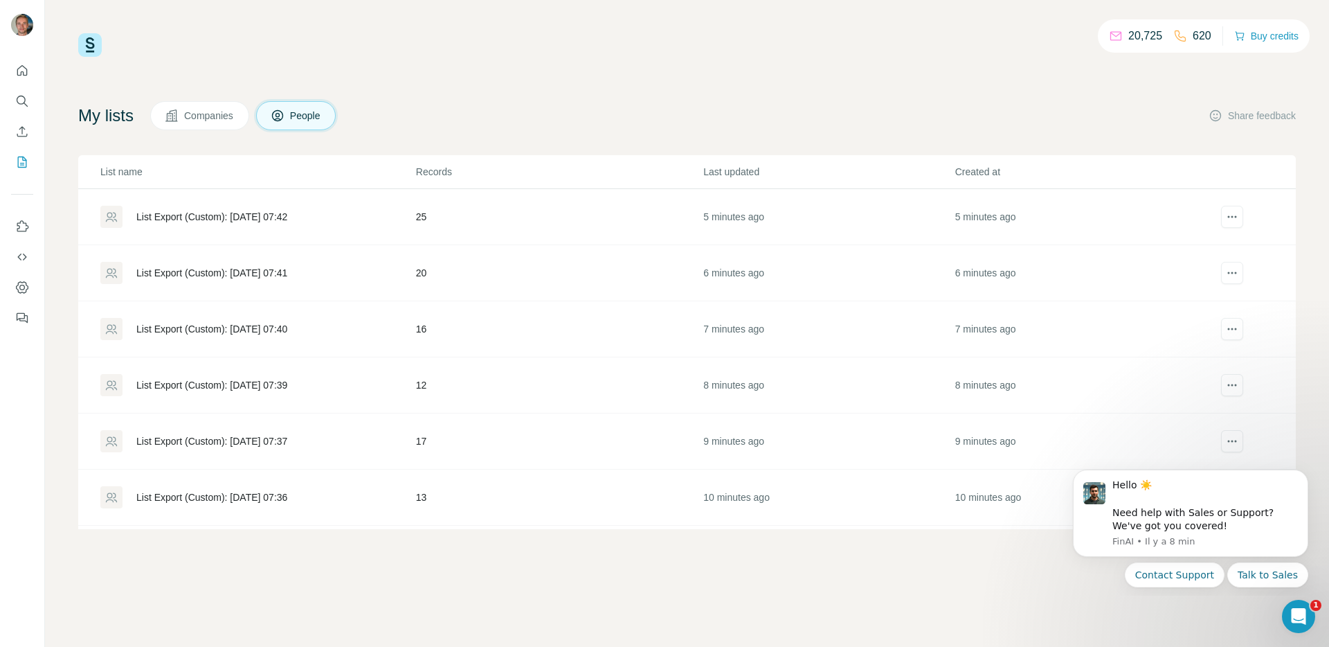
click at [253, 343] on td "List Export (Custom): [DATE] 07:40" at bounding box center [246, 329] width 337 height 56
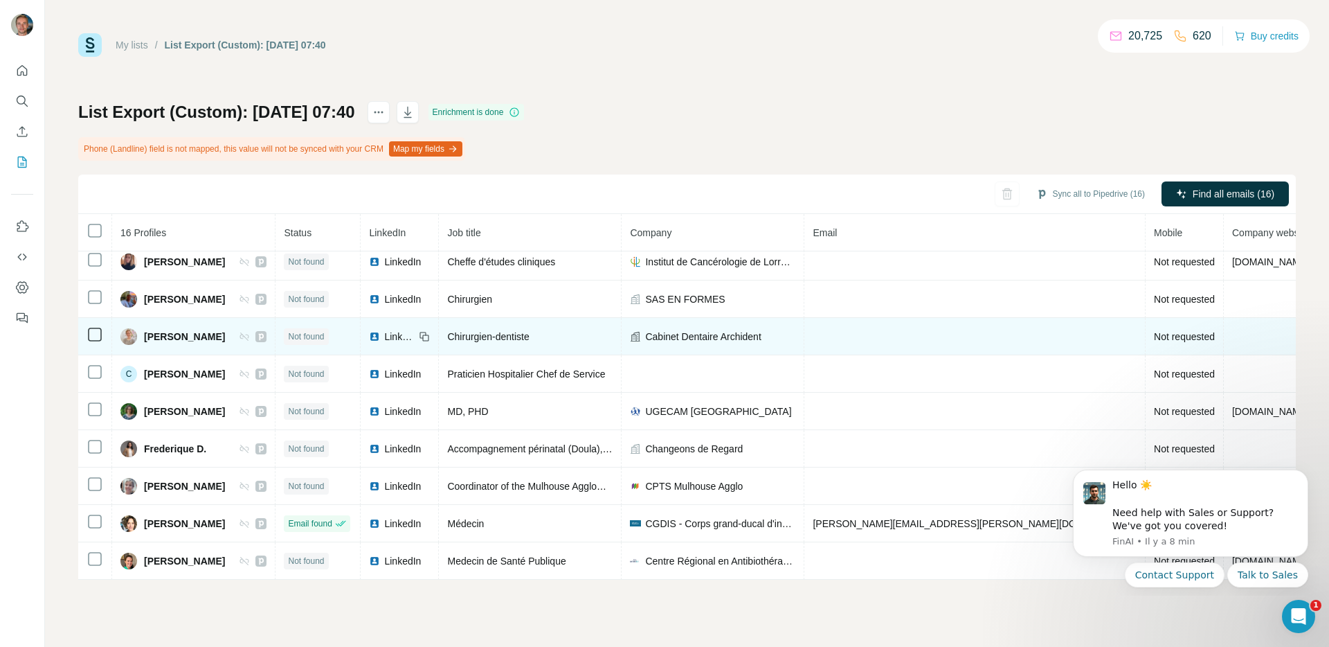
scroll to position [270, 0]
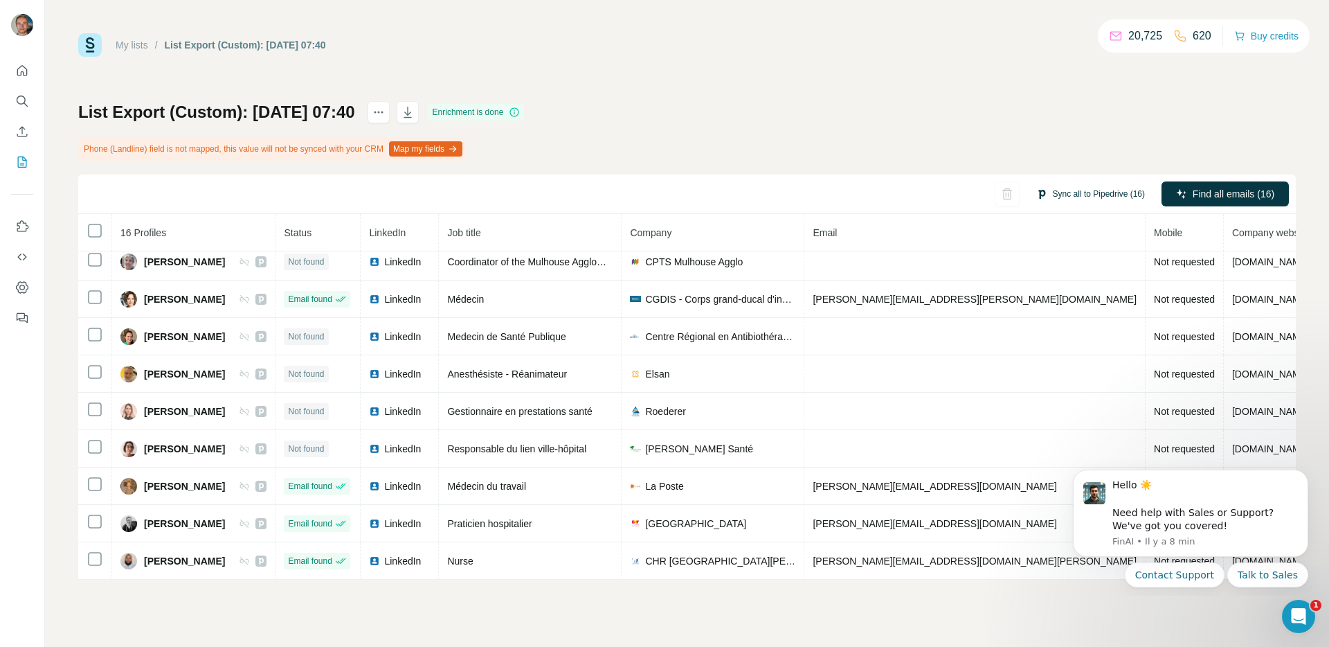
click at [1085, 193] on button "Sync all to Pipedrive (16)" at bounding box center [1091, 193] width 128 height 21
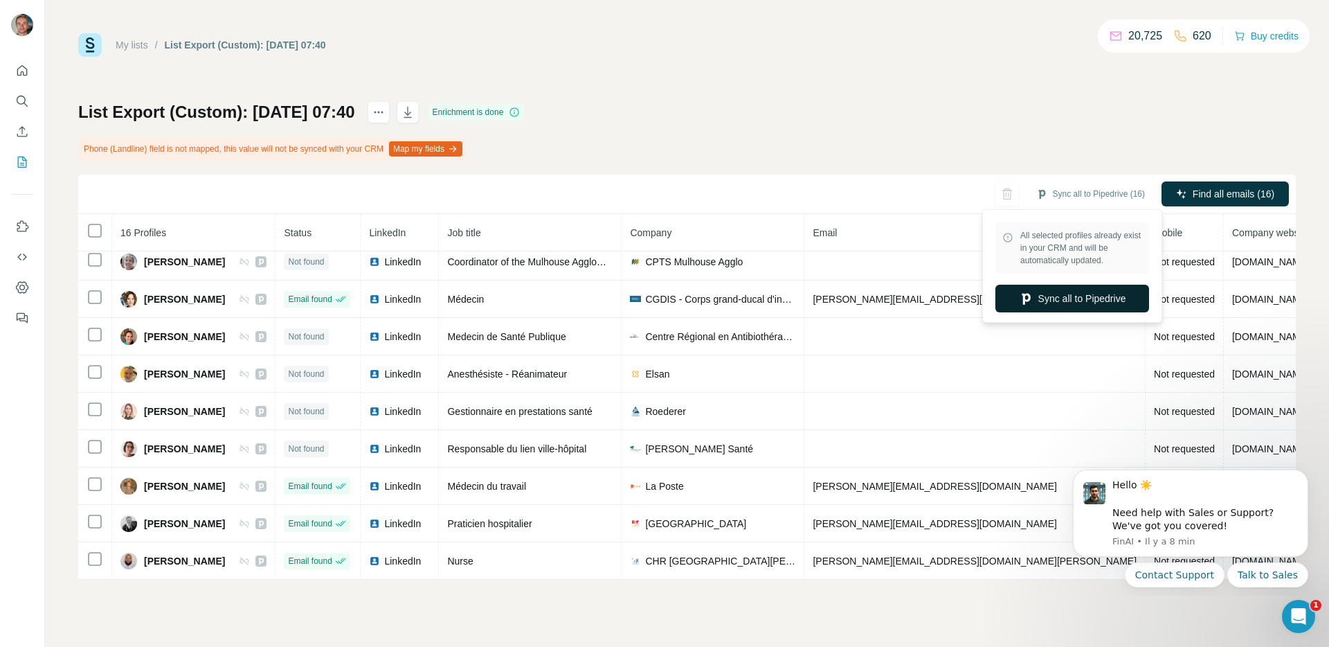
click at [1066, 298] on button "Sync all to Pipedrive" at bounding box center [1073, 299] width 154 height 28
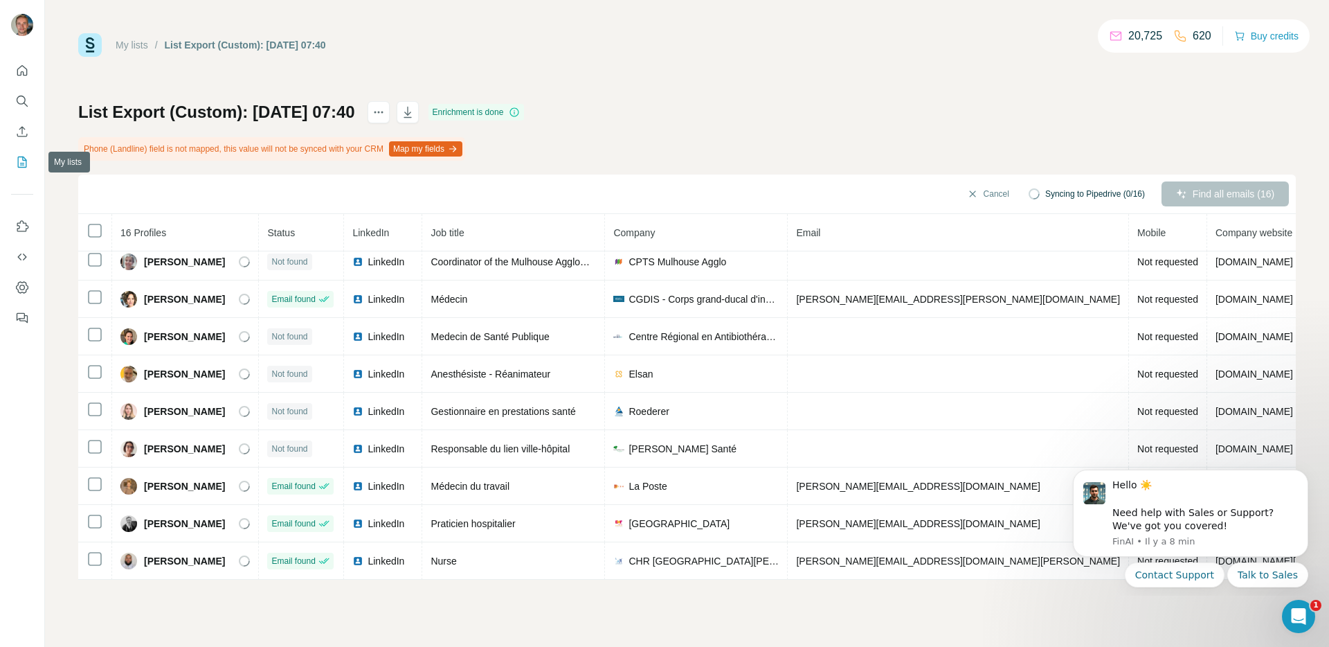
click at [27, 155] on icon "My lists" at bounding box center [22, 162] width 14 height 14
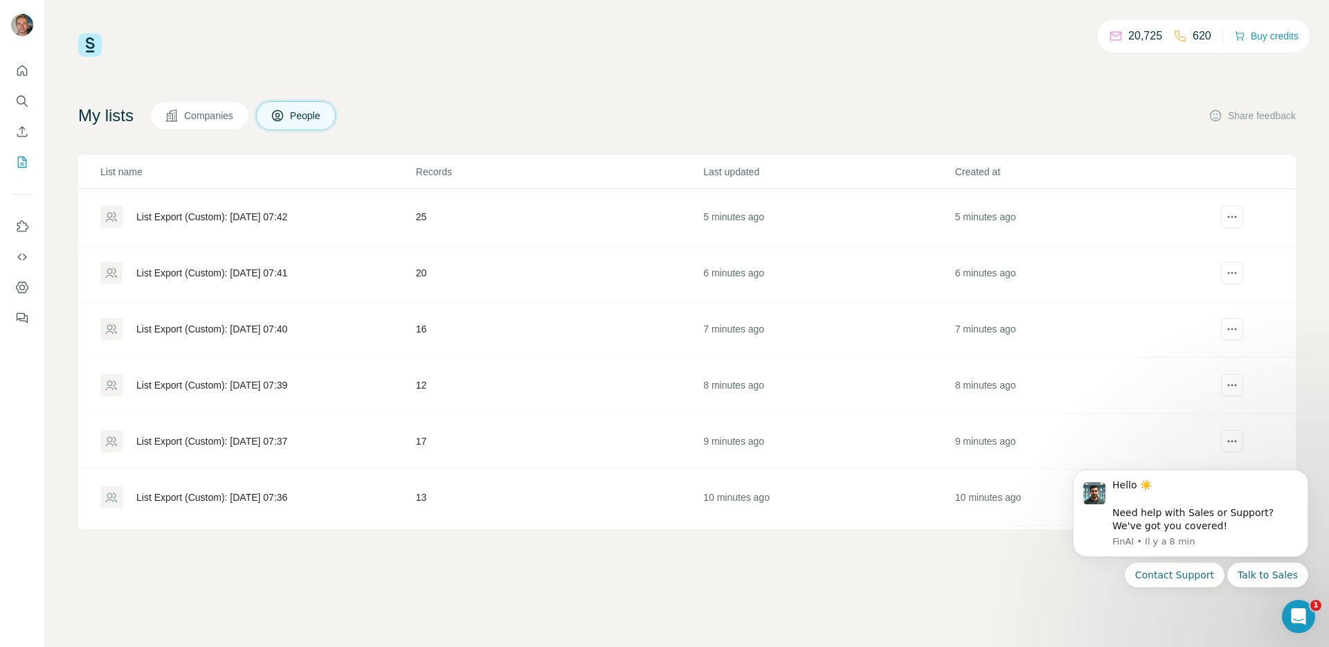
click at [323, 274] on div "List Export (Custom): [DATE] 07:41" at bounding box center [257, 273] width 314 height 22
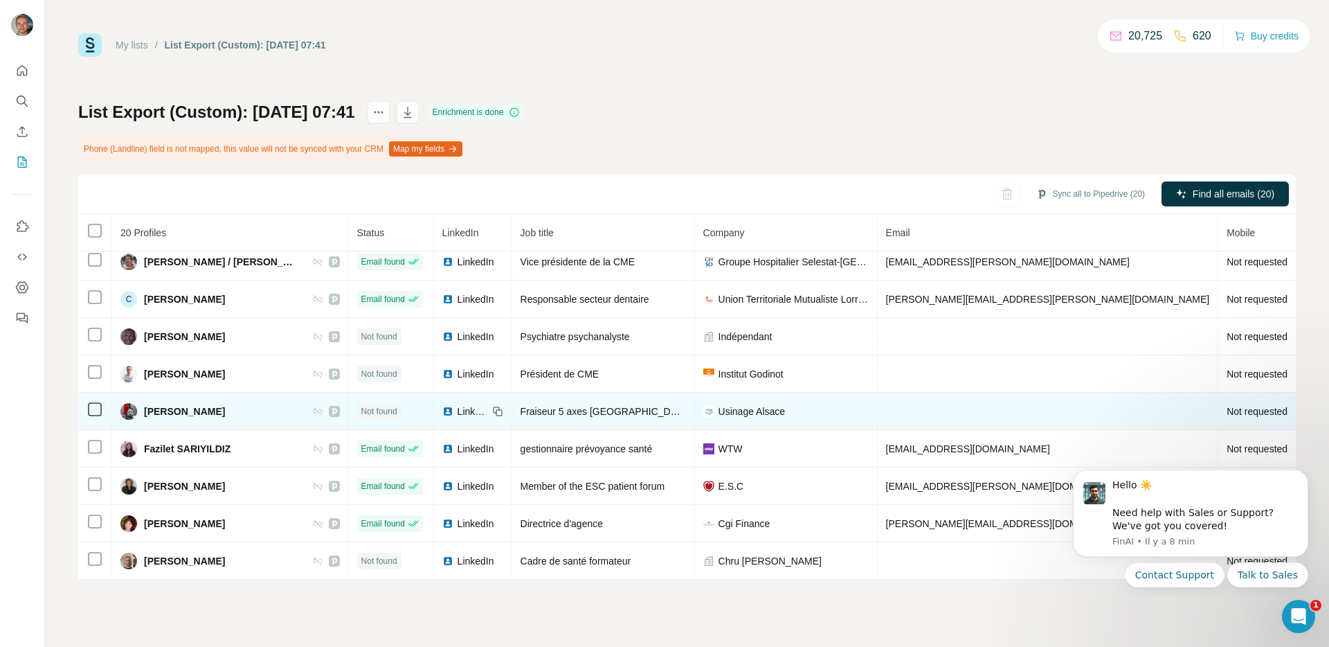
scroll to position [420, 0]
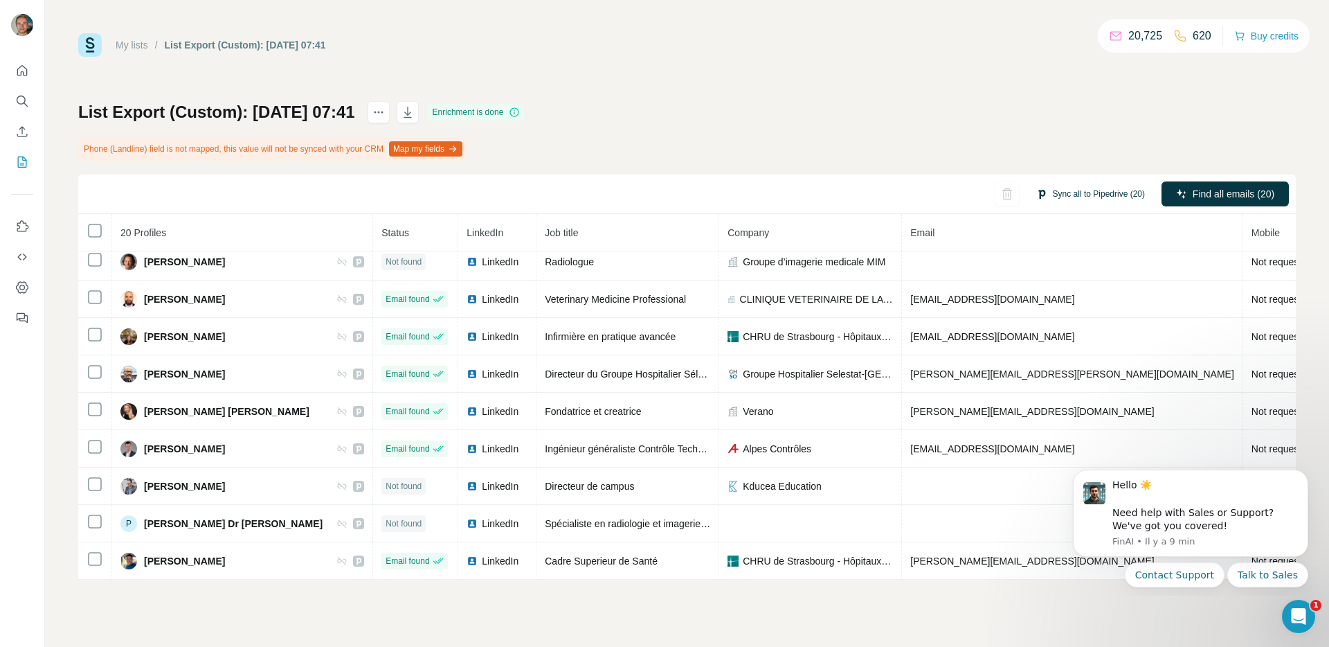
click at [1068, 197] on button "Sync all to Pipedrive (20)" at bounding box center [1091, 193] width 128 height 21
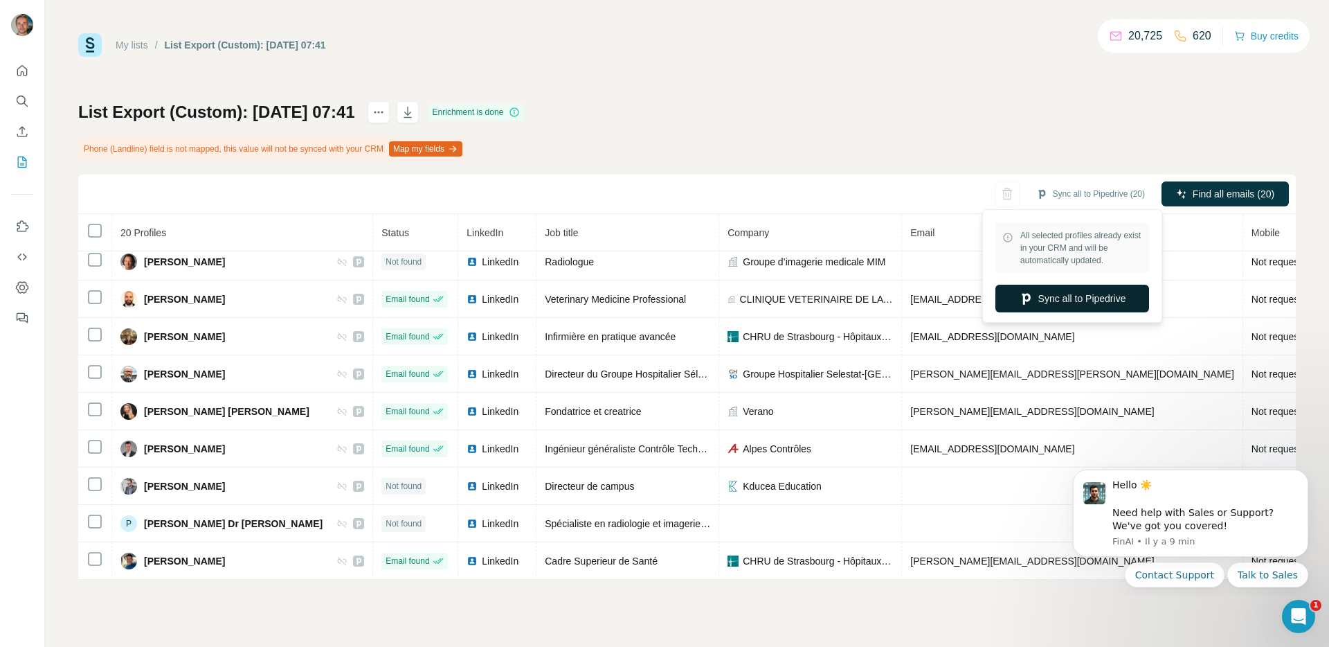
click at [1034, 301] on button "Sync all to Pipedrive" at bounding box center [1073, 299] width 154 height 28
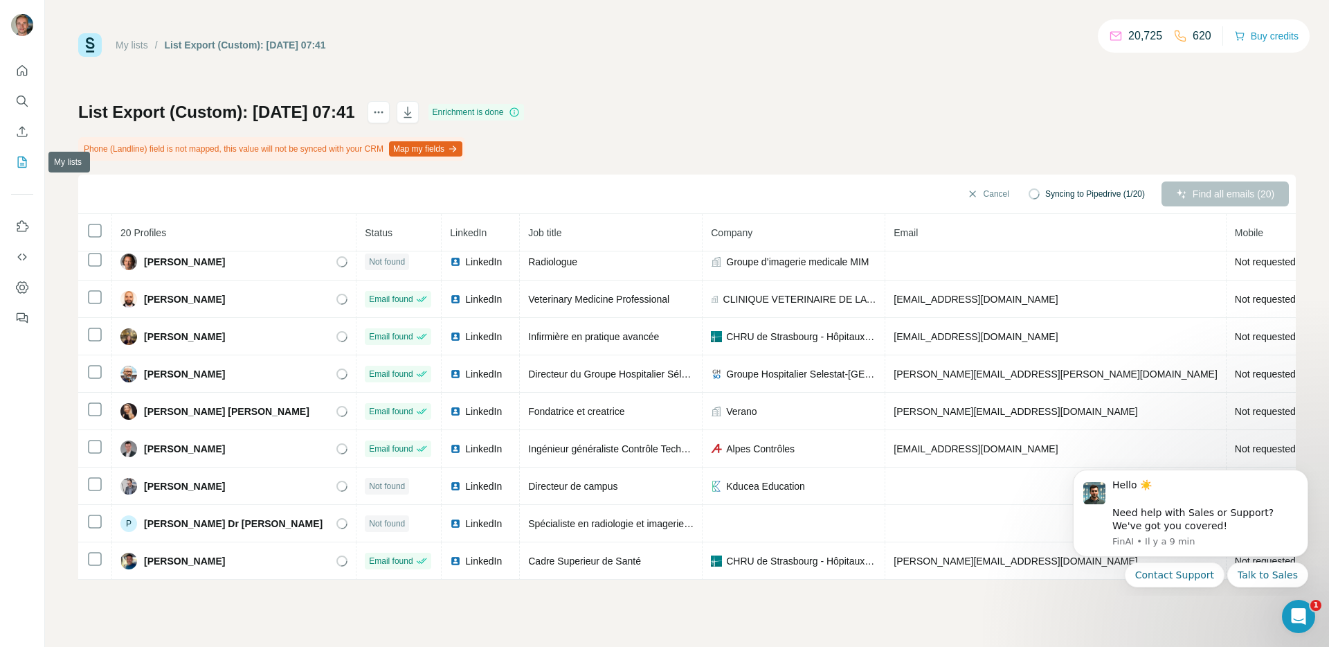
click at [26, 161] on icon "My lists" at bounding box center [22, 161] width 9 height 11
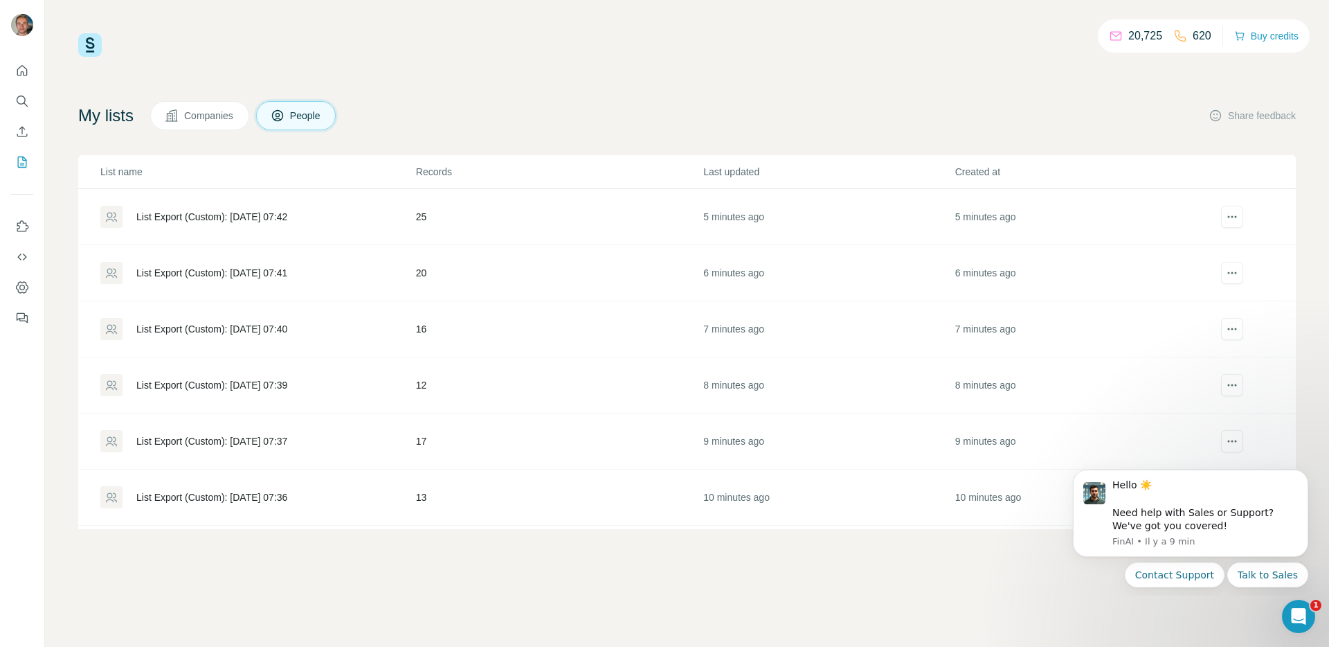
click at [188, 210] on div "List Export (Custom): [DATE] 07:42" at bounding box center [211, 217] width 151 height 14
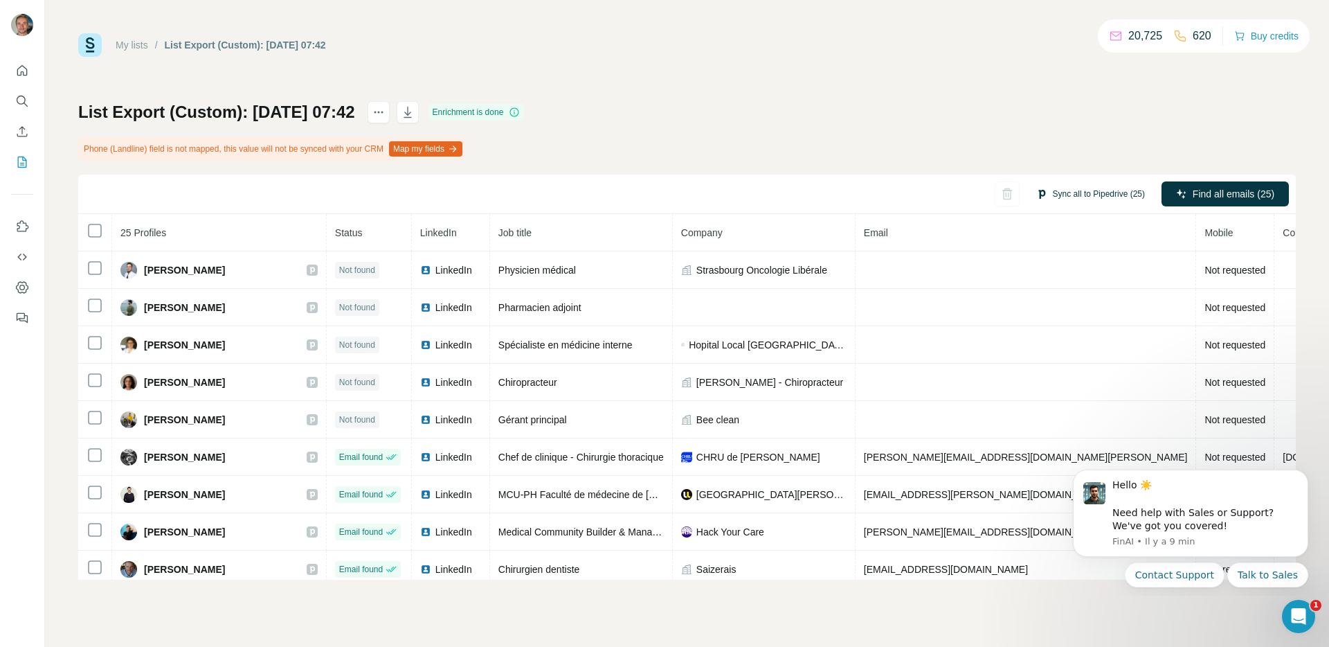
click at [1045, 200] on button "Sync all to Pipedrive (25)" at bounding box center [1091, 193] width 128 height 21
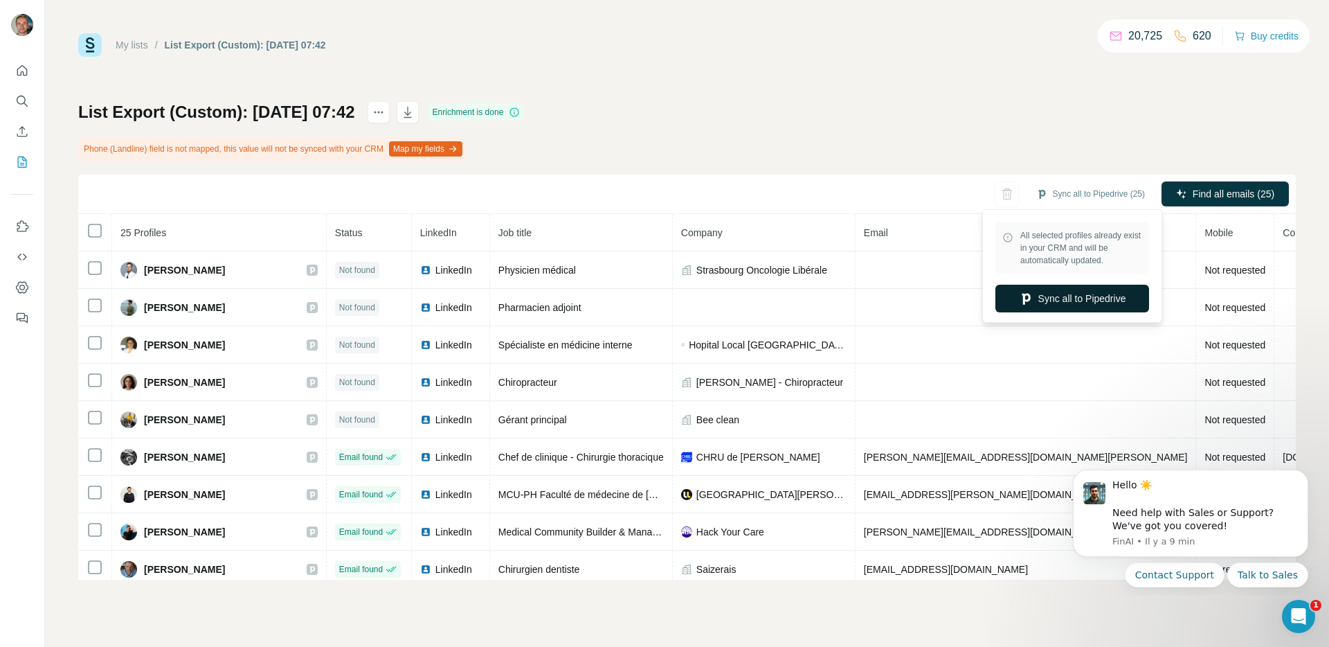
click at [1031, 309] on button "Sync all to Pipedrive" at bounding box center [1073, 299] width 154 height 28
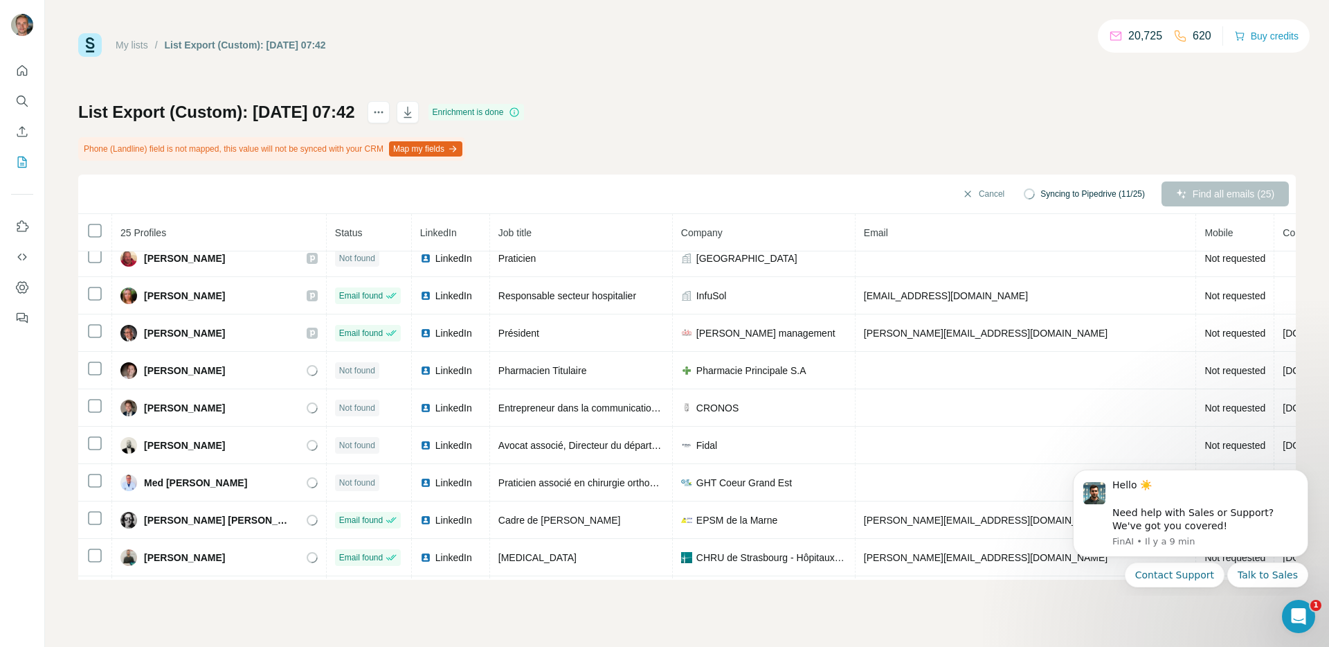
scroll to position [607, 0]
